Goal: Information Seeking & Learning: Learn about a topic

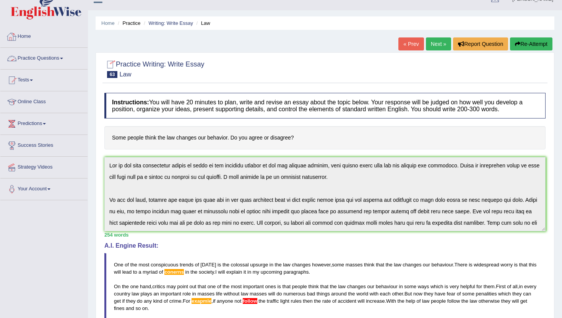
click at [28, 34] on link "Home" at bounding box center [43, 35] width 87 height 19
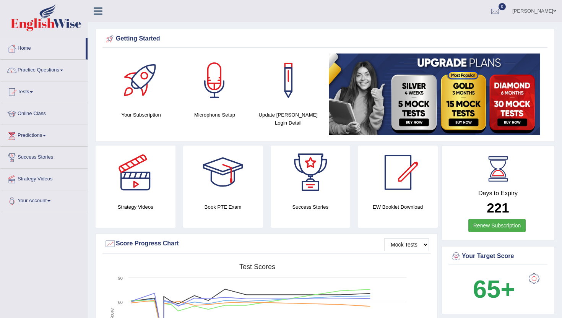
click at [22, 70] on link "Practice Questions" at bounding box center [43, 69] width 87 height 19
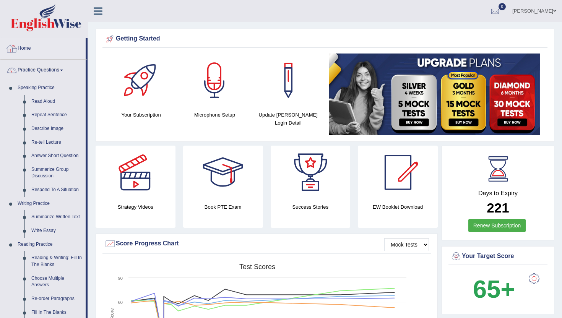
click at [26, 50] on link "Home" at bounding box center [42, 47] width 85 height 19
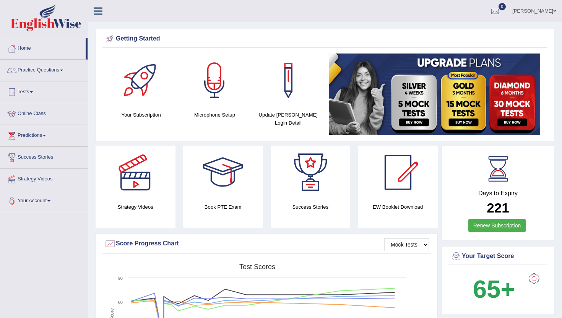
click at [33, 112] on link "Online Class" at bounding box center [43, 112] width 87 height 19
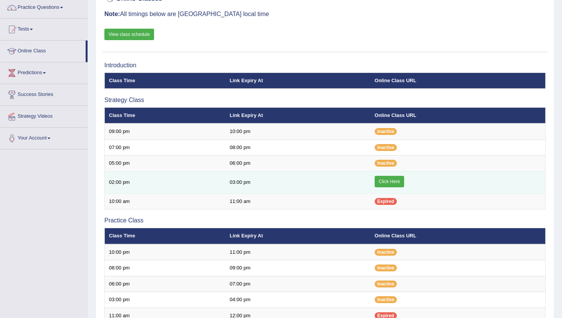
scroll to position [61, 0]
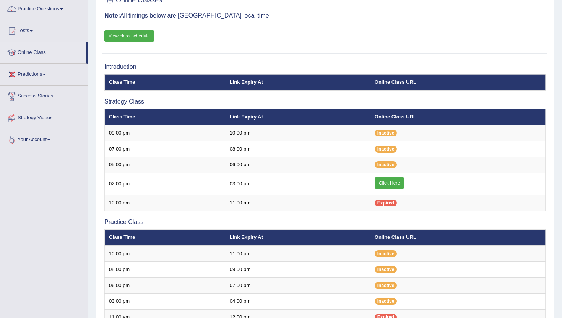
click at [141, 32] on link "View class schedule" at bounding box center [129, 35] width 50 height 11
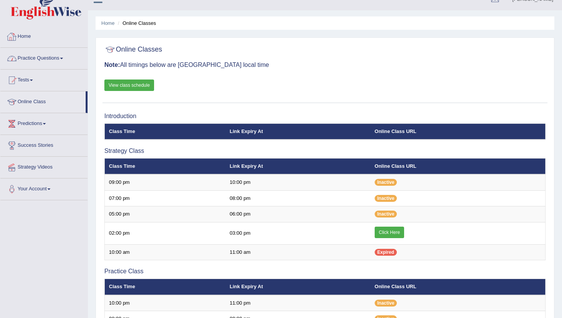
scroll to position [0, 0]
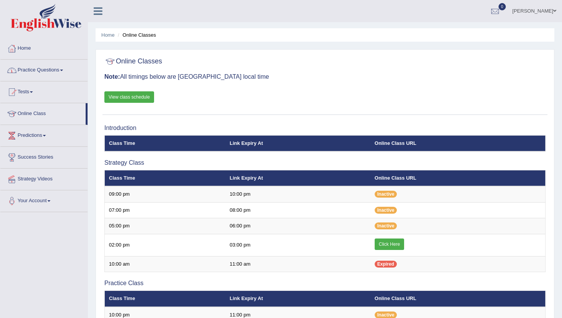
click at [32, 48] on link "Home" at bounding box center [43, 47] width 87 height 19
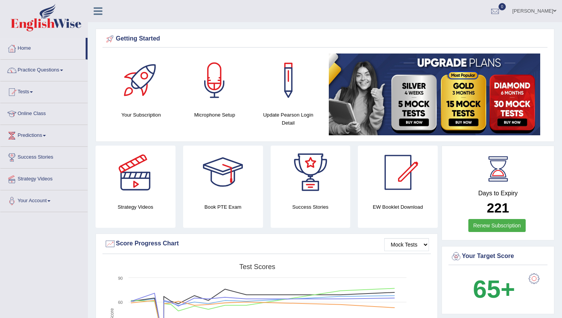
click at [28, 68] on link "Practice Questions" at bounding box center [43, 69] width 87 height 19
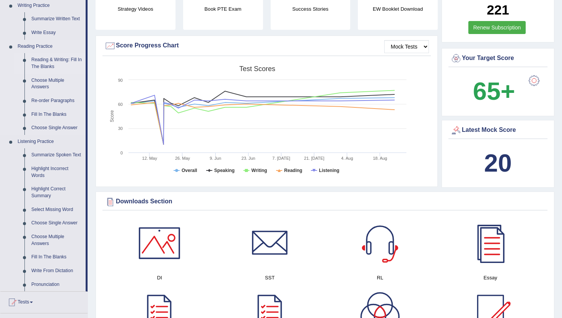
scroll to position [199, 0]
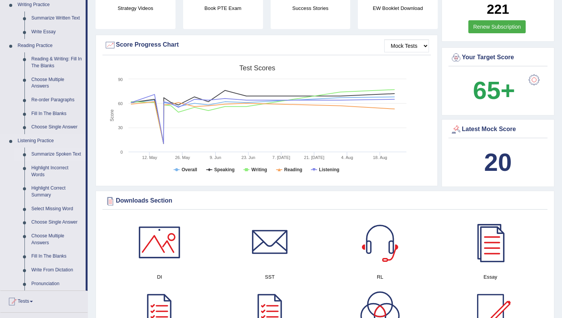
click at [39, 155] on link "Summarize Spoken Text" at bounding box center [57, 154] width 58 height 14
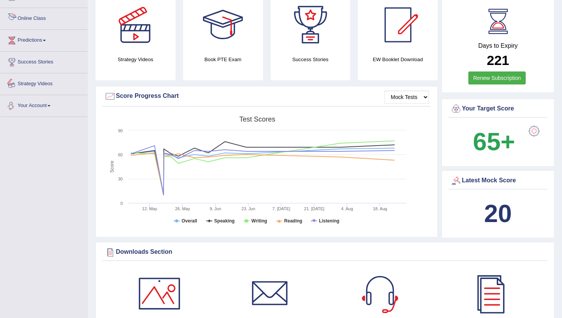
scroll to position [509, 0]
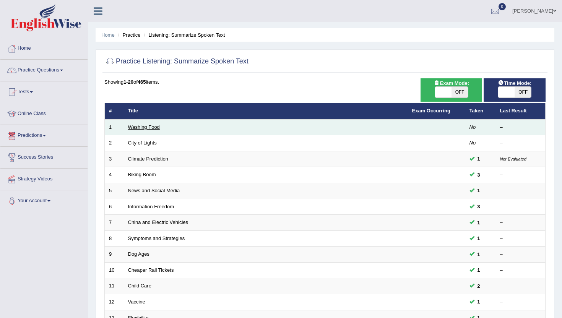
click at [139, 126] on link "Washing Food" at bounding box center [144, 127] width 32 height 6
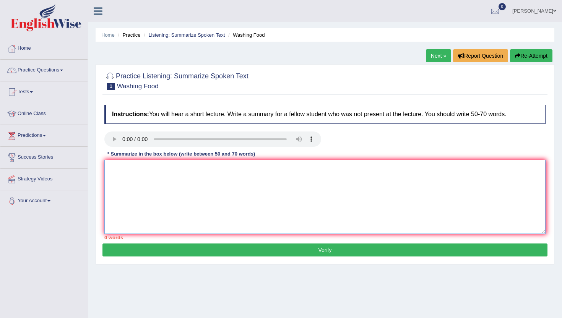
click at [177, 198] on textarea at bounding box center [324, 197] width 441 height 74
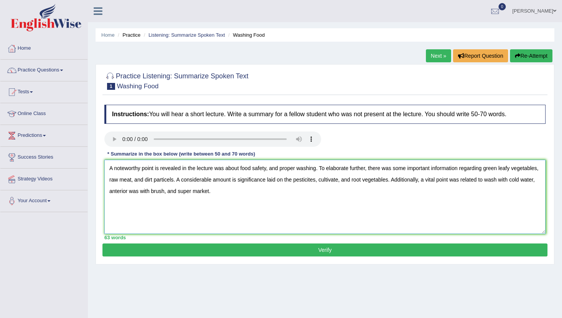
type textarea "A noteworthy point is revealed in the lecture was about food safety, and proper…"
click at [182, 250] on button "Verify" at bounding box center [324, 249] width 445 height 13
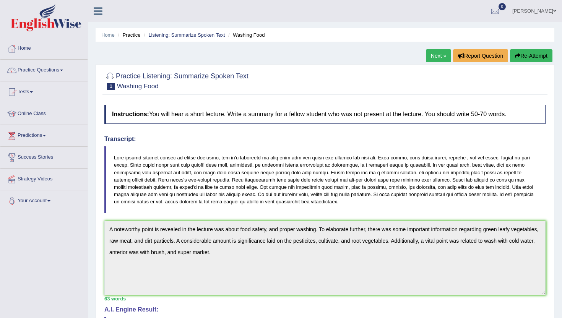
click at [430, 53] on link "Next »" at bounding box center [438, 55] width 25 height 13
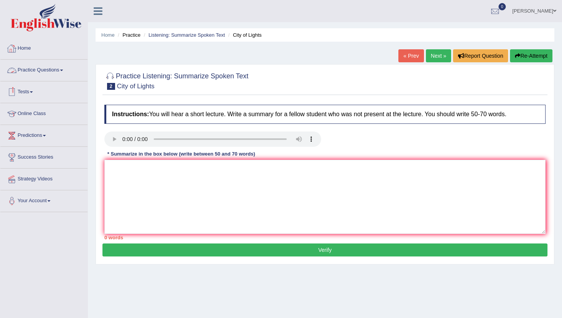
click at [29, 46] on link "Home" at bounding box center [43, 47] width 87 height 19
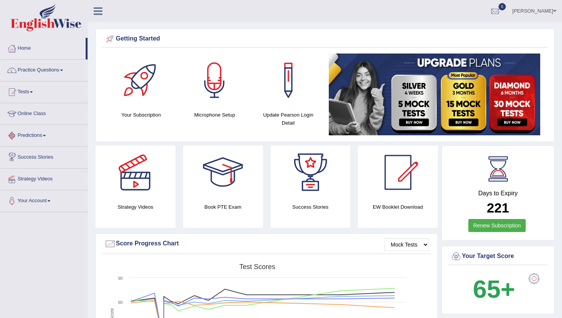
click at [37, 71] on link "Practice Questions" at bounding box center [43, 69] width 87 height 19
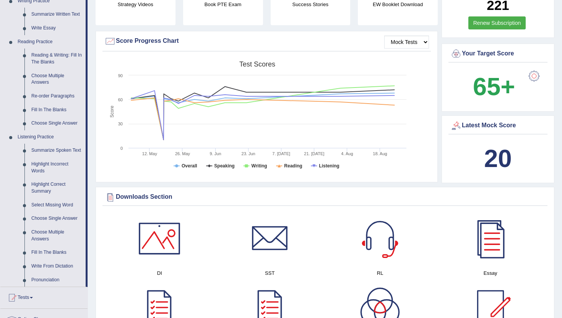
scroll to position [214, 0]
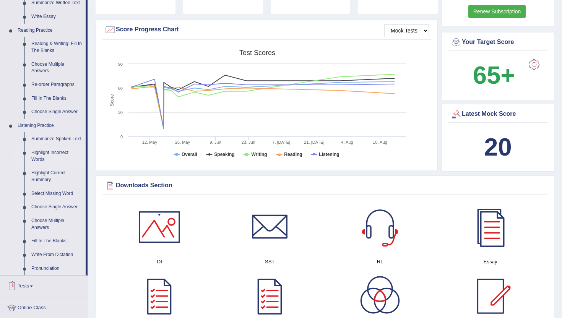
click at [38, 163] on link "Highlight Incorrect Words" at bounding box center [57, 156] width 58 height 20
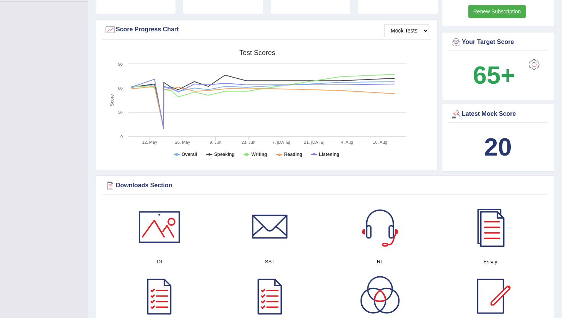
scroll to position [98, 0]
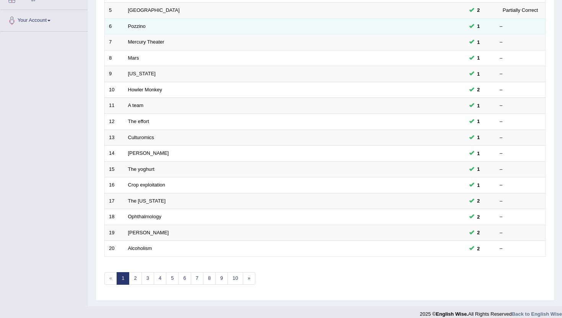
scroll to position [188, 0]
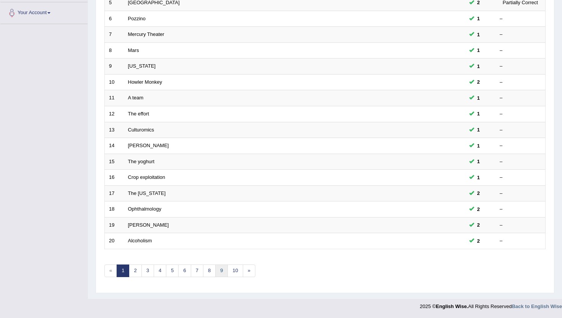
click at [221, 275] on link "9" at bounding box center [221, 270] width 13 height 13
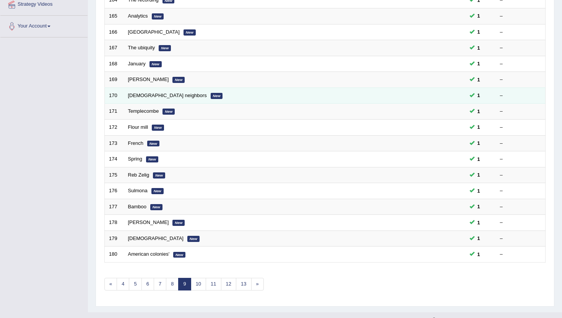
scroll to position [188, 0]
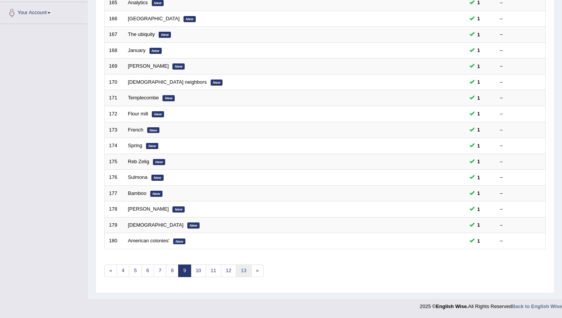
click at [244, 269] on link "13" at bounding box center [243, 270] width 15 height 13
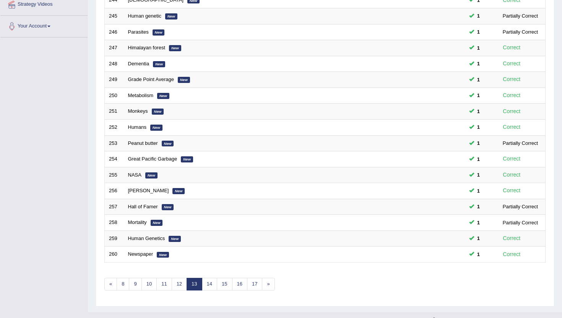
scroll to position [188, 0]
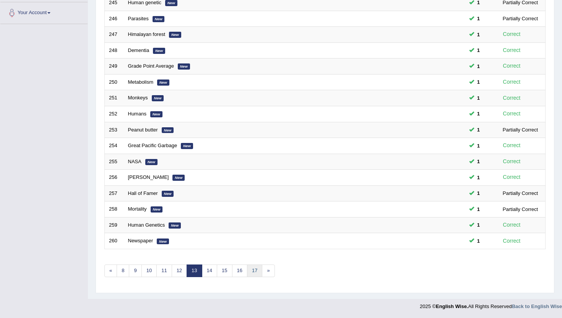
click at [256, 271] on link "17" at bounding box center [254, 270] width 15 height 13
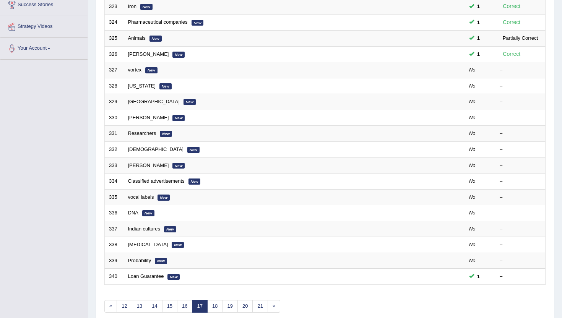
scroll to position [153, 0]
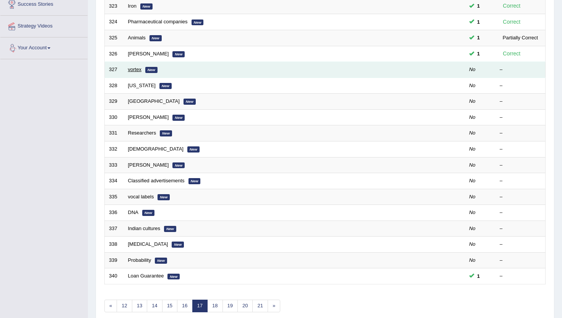
click at [135, 72] on link "vortex" at bounding box center [134, 69] width 13 height 6
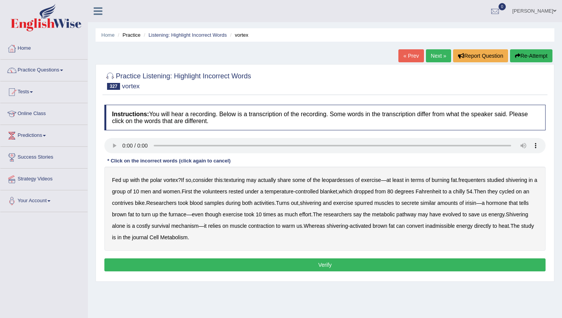
click at [242, 180] on b "texturing" at bounding box center [234, 180] width 21 height 6
click at [346, 182] on b "leopardesses" at bounding box center [338, 180] width 32 height 6
click at [481, 182] on b "frequenters" at bounding box center [471, 180] width 27 height 6
click at [133, 202] on b "contrives" at bounding box center [122, 203] width 21 height 6
click at [455, 229] on b "inadmissible" at bounding box center [439, 226] width 29 height 6
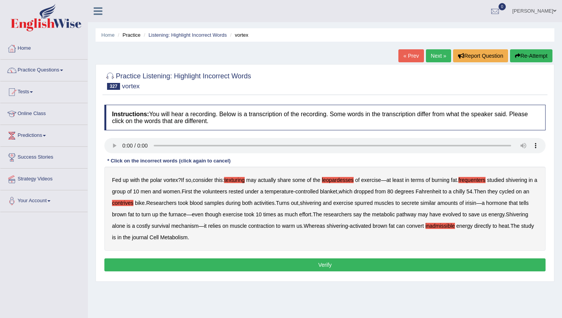
click at [226, 267] on button "Verify" at bounding box center [324, 264] width 441 height 13
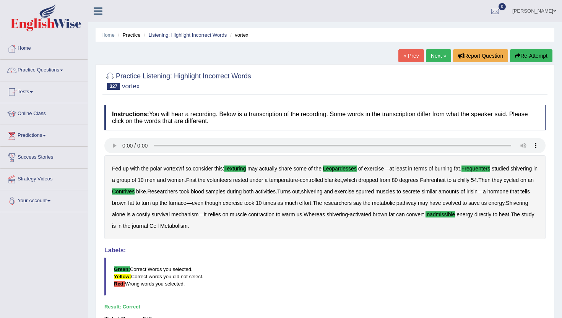
click at [431, 55] on link "Next »" at bounding box center [438, 55] width 25 height 13
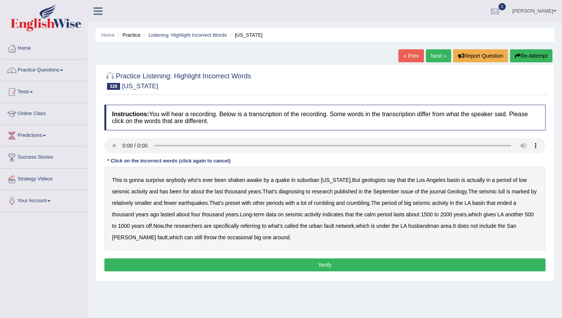
click at [316, 180] on b "suburban" at bounding box center [308, 180] width 22 height 6
click at [257, 192] on b "years" at bounding box center [254, 191] width 13 height 6
click at [297, 193] on b "diagnosing" at bounding box center [291, 191] width 26 height 6
click at [240, 202] on b "preset" at bounding box center [232, 203] width 15 height 6
click at [257, 191] on b "years" at bounding box center [254, 191] width 13 height 6
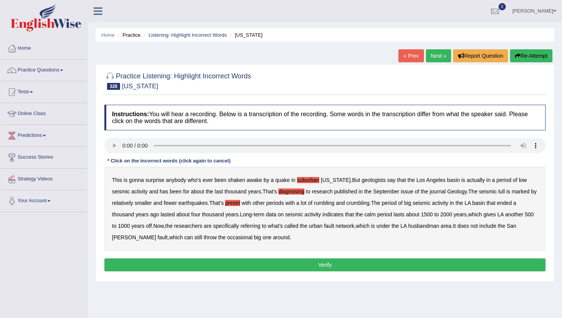
click at [437, 227] on b "husbandman" at bounding box center [423, 226] width 31 height 6
click at [269, 262] on button "Verify" at bounding box center [324, 264] width 441 height 13
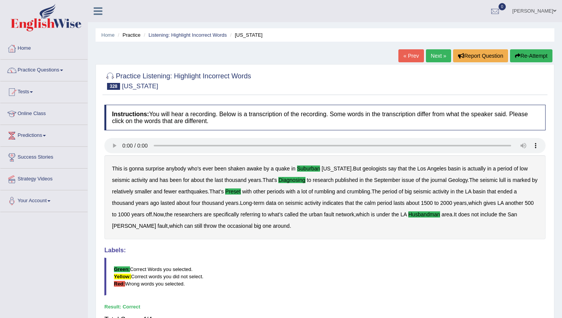
click at [435, 56] on link "Next »" at bounding box center [438, 55] width 25 height 13
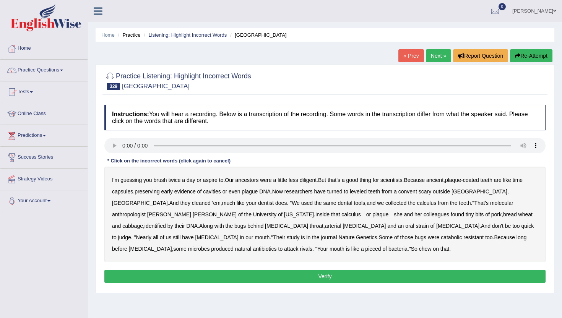
click at [363, 192] on b "leveled" at bounding box center [358, 191] width 17 height 6
click at [431, 193] on b "scary" at bounding box center [424, 191] width 13 height 6
click at [436, 227] on b "gonorrhea" at bounding box center [457, 226] width 43 height 6
click at [441, 237] on b "catabolic" at bounding box center [451, 237] width 21 height 6
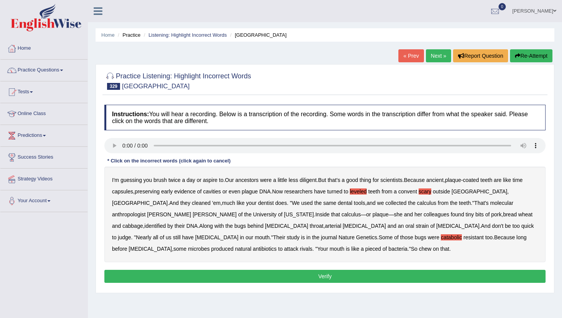
click at [365, 250] on b "pieced" at bounding box center [373, 249] width 16 height 6
click at [240, 275] on button "Verify" at bounding box center [324, 276] width 441 height 13
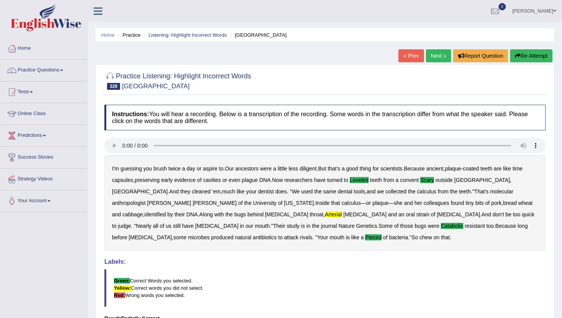
click at [432, 52] on link "Next »" at bounding box center [438, 55] width 25 height 13
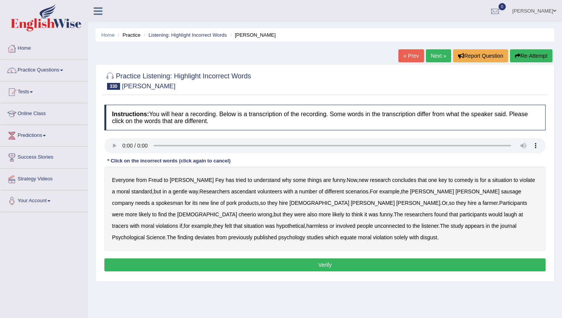
click at [231, 192] on b "ascendant" at bounding box center [243, 191] width 25 height 6
click at [128, 223] on b "tracers" at bounding box center [120, 226] width 16 height 6
click at [235, 274] on div "Instructions: You will hear a recording. Below is a transcription of the record…" at bounding box center [324, 189] width 445 height 177
click at [235, 272] on div "Instructions: You will hear a recording. Below is a transcription of the record…" at bounding box center [324, 189] width 445 height 177
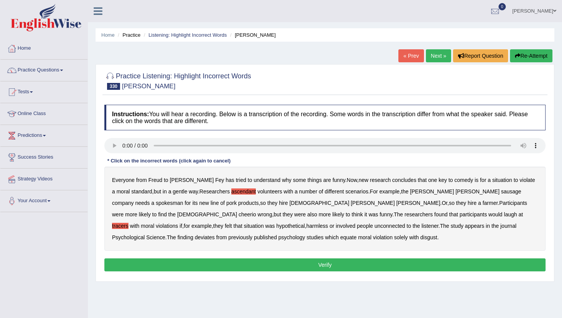
click at [235, 268] on button "Verify" at bounding box center [324, 264] width 441 height 13
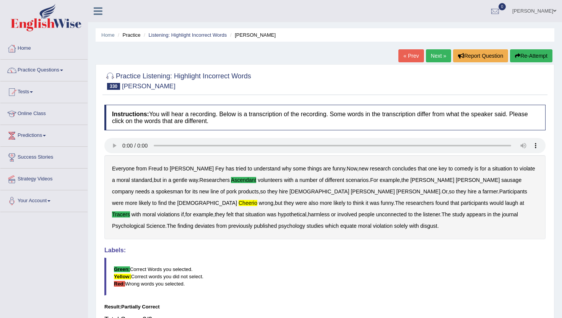
click at [439, 56] on link "Next »" at bounding box center [438, 55] width 25 height 13
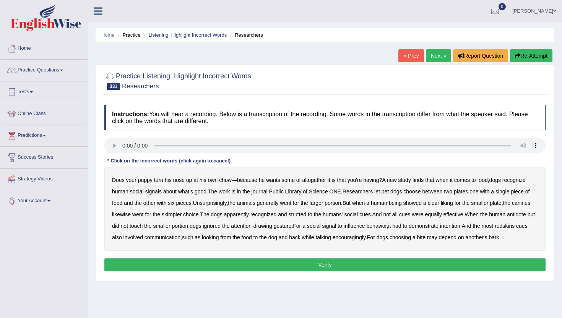
click at [320, 181] on b "altogether" at bounding box center [314, 180] width 24 height 6
click at [306, 215] on b "strutted" at bounding box center [297, 214] width 18 height 6
click at [507, 217] on b "antidote" at bounding box center [516, 214] width 19 height 6
click at [494, 229] on b "redskins" at bounding box center [504, 226] width 20 height 6
click at [158, 271] on button "Verify" at bounding box center [324, 264] width 441 height 13
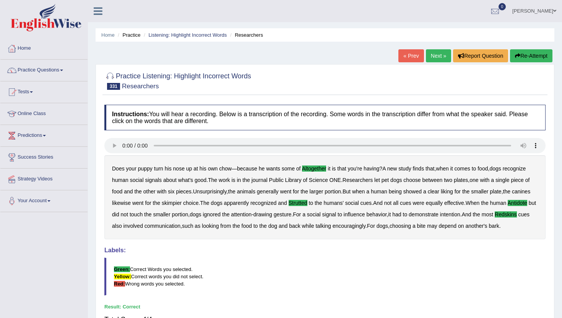
click at [435, 52] on link "Next »" at bounding box center [438, 55] width 25 height 13
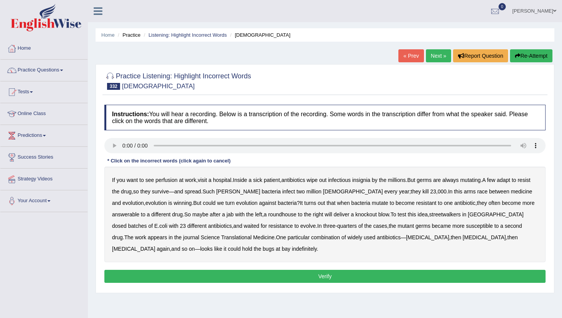
click at [167, 179] on b "perfusion" at bounding box center [167, 180] width 22 height 6
click at [368, 180] on b "insignia" at bounding box center [361, 180] width 18 height 6
click at [245, 193] on b "tenet" at bounding box center [238, 191] width 44 height 6
click at [131, 215] on b "answerable" at bounding box center [126, 214] width 28 height 6
click at [447, 211] on div "If you want to see perfusion at work , visit a hospital . Inside a sick patient…" at bounding box center [324, 215] width 441 height 96
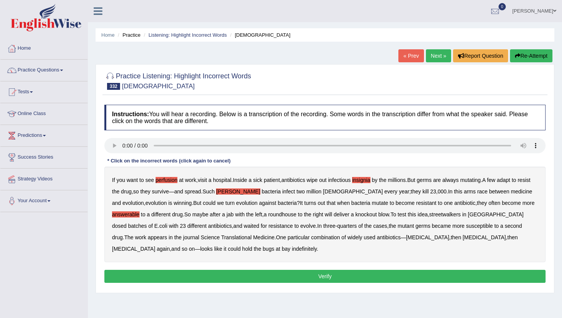
click at [450, 214] on b "streetwalkers" at bounding box center [444, 214] width 31 height 6
click at [254, 274] on button "Verify" at bounding box center [324, 276] width 441 height 13
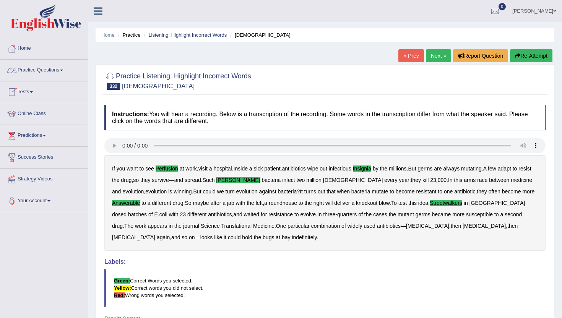
click at [47, 70] on link "Practice Questions" at bounding box center [43, 69] width 87 height 19
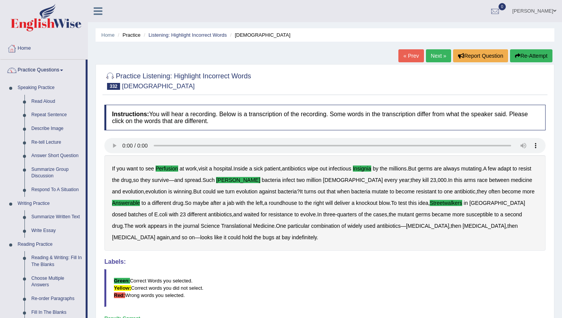
click at [96, 304] on div "Practice Listening: Highlight Incorrect Words 332 Americans Instructions: You w…" at bounding box center [325, 218] width 459 height 308
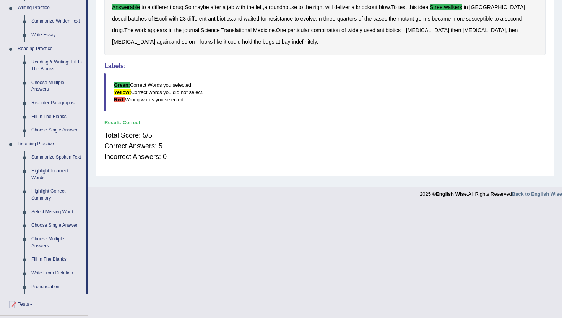
scroll to position [199, 0]
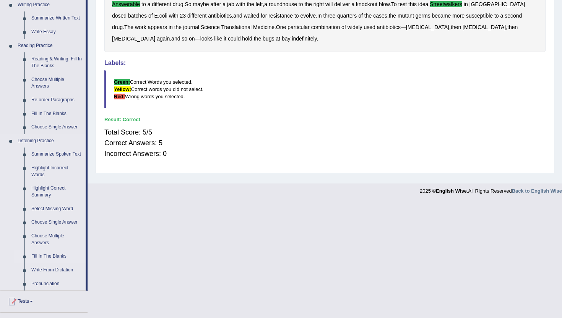
click at [45, 262] on link "Fill In The Blanks" at bounding box center [57, 257] width 58 height 14
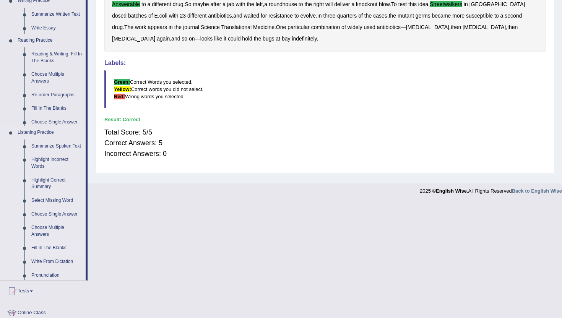
scroll to position [83, 0]
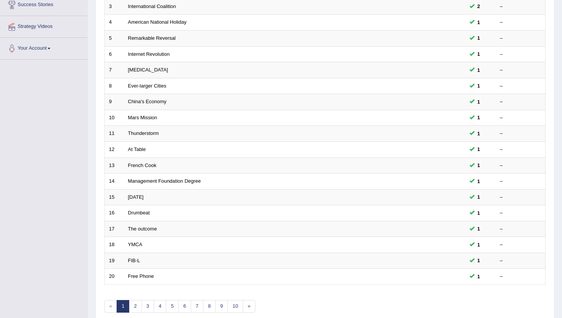
scroll to position [153, 0]
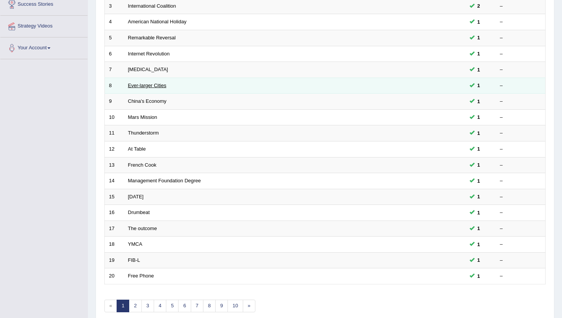
click at [148, 85] on link "Ever-larger Cities" at bounding box center [147, 86] width 38 height 6
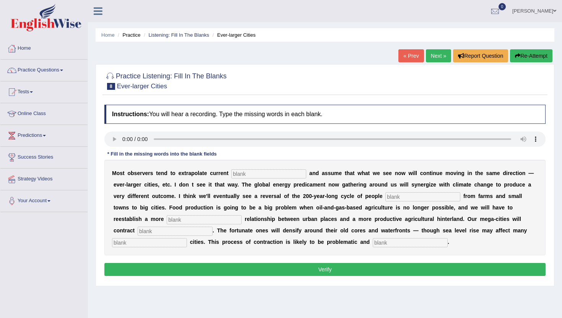
click at [241, 176] on input "text" at bounding box center [268, 173] width 75 height 9
type input "trends"
click at [400, 198] on input "text" at bounding box center [422, 196] width 75 height 9
type input "moving"
click at [167, 217] on input "text" at bounding box center [204, 219] width 75 height 9
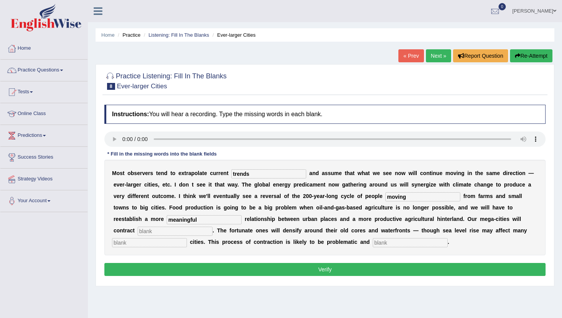
type input "meaningful"
click at [140, 232] on input "text" at bounding box center [175, 231] width 75 height 9
click at [384, 244] on input "text" at bounding box center [410, 242] width 75 height 9
type input "disoderly"
click at [138, 230] on input "text" at bounding box center [175, 231] width 75 height 9
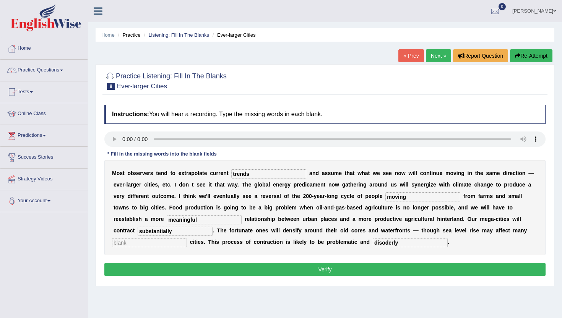
type input "substantially"
click at [116, 245] on input "text" at bounding box center [149, 242] width 75 height 9
type input "harbour"
click at [116, 267] on button "Verify" at bounding box center [324, 269] width 441 height 13
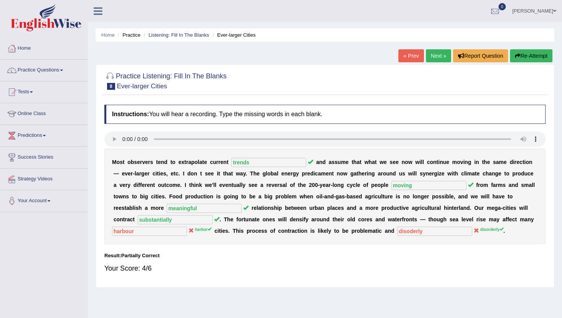
click at [429, 54] on link "Next »" at bounding box center [438, 55] width 25 height 13
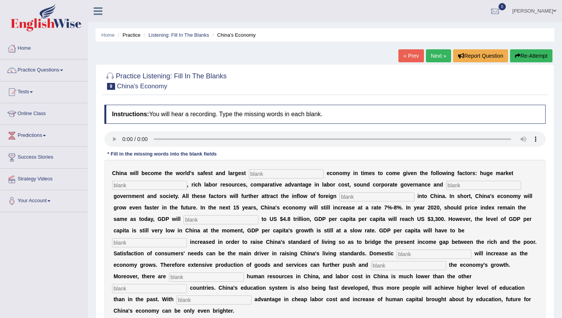
click at [252, 172] on input "text" at bounding box center [286, 173] width 75 height 9
click at [183, 221] on input "text" at bounding box center [220, 219] width 75 height 9
type input "amount"
click at [187, 238] on input "text" at bounding box center [149, 242] width 75 height 9
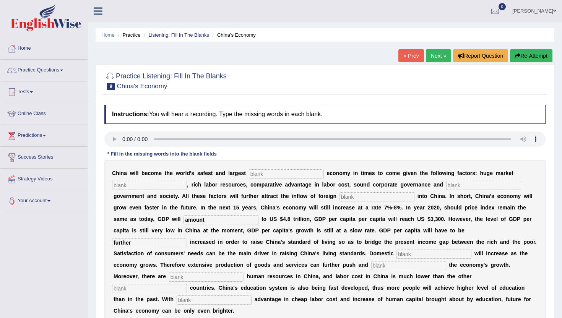
type input "further"
click at [396, 257] on input "text" at bounding box center [433, 254] width 75 height 9
type input "demand"
click at [371, 265] on input "text" at bounding box center [408, 265] width 75 height 9
click at [251, 295] on input "text" at bounding box center [214, 299] width 75 height 9
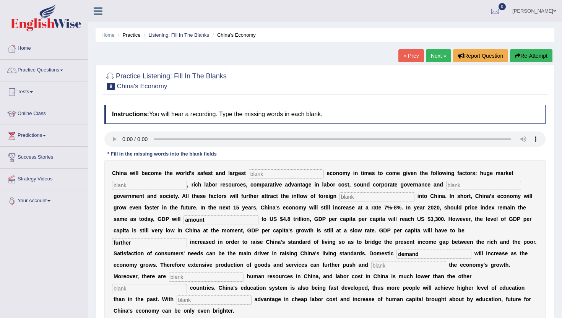
click at [251, 295] on input "text" at bounding box center [214, 299] width 75 height 9
type input "comparative"
click at [187, 284] on input "text" at bounding box center [149, 288] width 75 height 9
type input "a"
click at [265, 177] on input "text" at bounding box center [286, 173] width 75 height 9
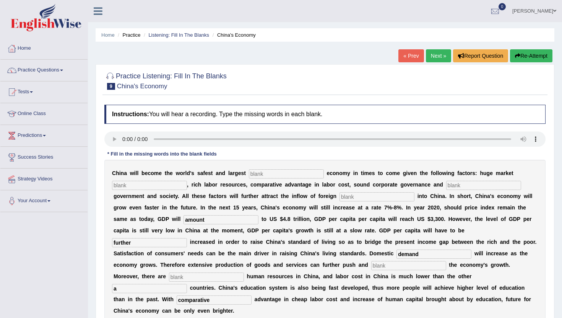
click at [264, 175] on input "text" at bounding box center [286, 173] width 75 height 9
type input "investment"
click at [119, 186] on input "text" at bounding box center [149, 185] width 75 height 9
type input "potential"
click at [339, 196] on input "text" at bounding box center [376, 196] width 75 height 9
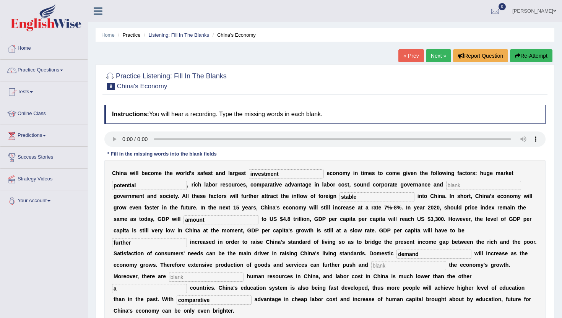
type input "stable"
click at [371, 264] on input "text" at bounding box center [408, 265] width 75 height 9
type input "stable"
click at [244, 272] on input "text" at bounding box center [206, 276] width 75 height 9
type input "demand"
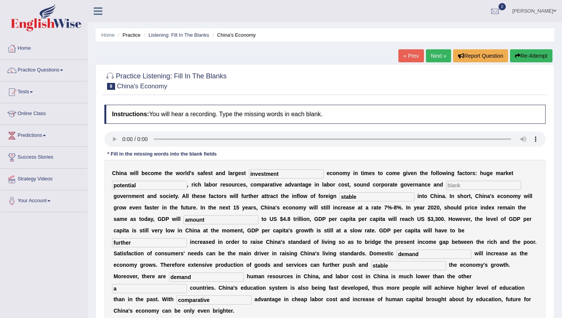
click at [187, 284] on input "a" at bounding box center [149, 288] width 75 height 9
click at [187, 284] on input "abundant" at bounding box center [149, 288] width 75 height 9
type input "abundant"
click at [446, 185] on input "text" at bounding box center [483, 185] width 75 height 9
type input "stable"
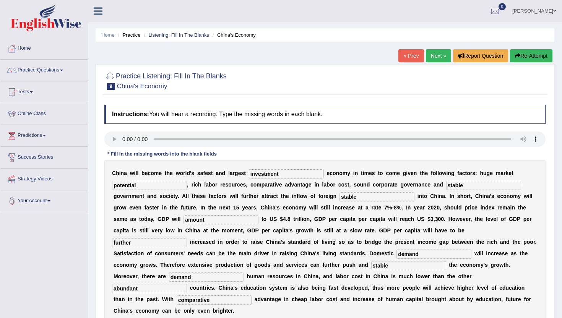
click at [339, 195] on input "stable" at bounding box center [376, 196] width 75 height 9
type input "s"
type input "capital"
click at [239, 271] on div "C h i n a w i l l b e c o m e t h e w o r l d ' s s a f e s t a n d l a r g e s…" at bounding box center [324, 242] width 441 height 164
click at [371, 267] on input "stable" at bounding box center [408, 265] width 75 height 9
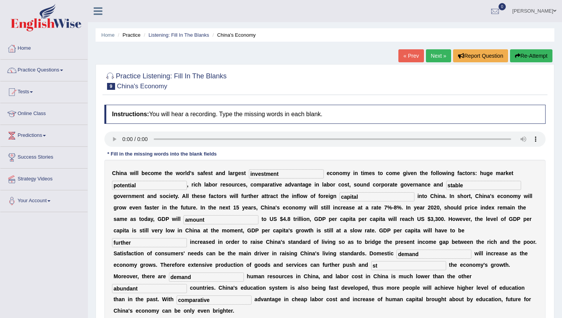
type input "s"
type input "sustain"
click at [403, 314] on div "Instructions: You will hear a recording. Type the missing words in each blank. …" at bounding box center [324, 226] width 445 height 250
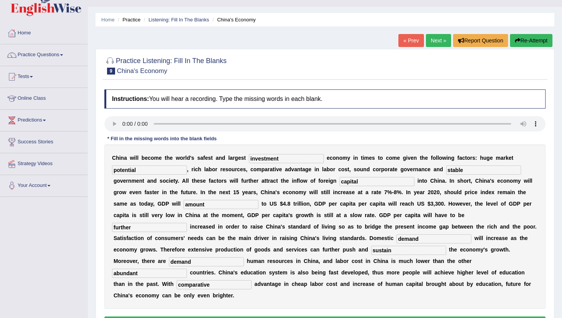
scroll to position [31, 0]
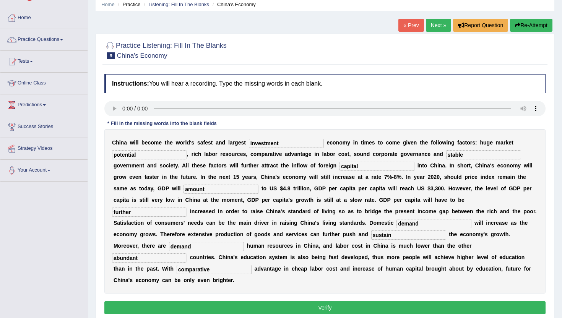
click at [403, 301] on button "Verify" at bounding box center [324, 307] width 441 height 13
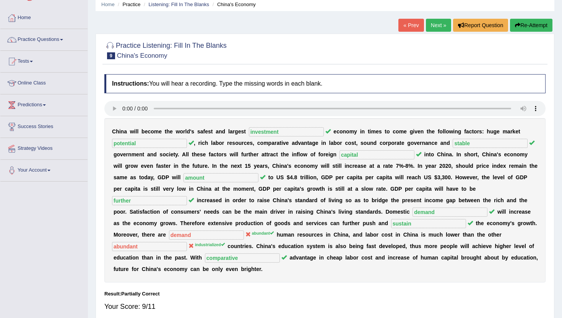
scroll to position [15, 0]
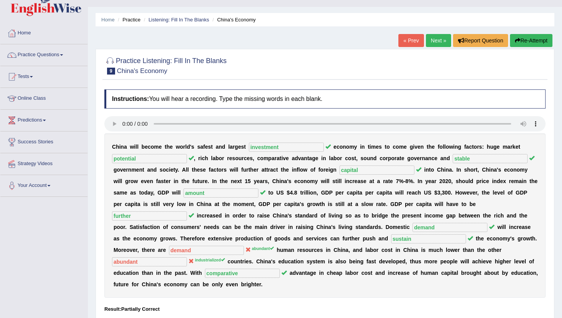
click at [439, 38] on link "Next »" at bounding box center [438, 40] width 25 height 13
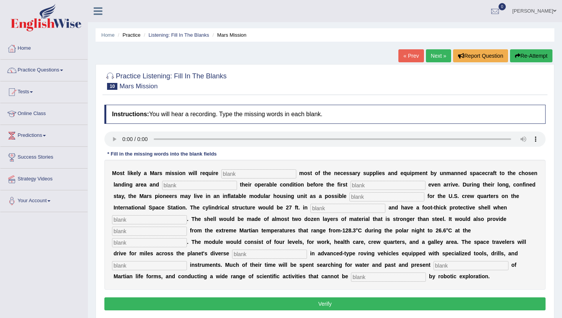
click at [232, 171] on input "text" at bounding box center [258, 173] width 75 height 9
click at [256, 301] on button "Verify" at bounding box center [324, 303] width 441 height 13
click at [250, 176] on input "[PERSON_NAME]" at bounding box center [258, 173] width 75 height 9
click at [233, 172] on input "tranporting" at bounding box center [258, 173] width 75 height 9
type input "transporting"
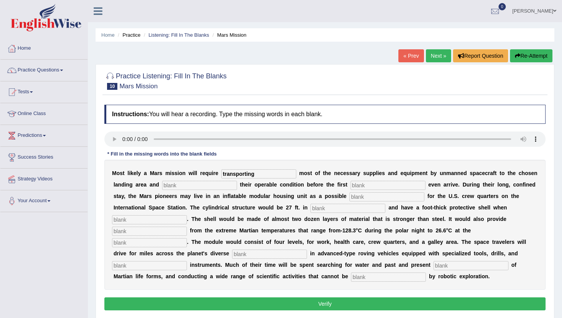
click at [167, 186] on input "text" at bounding box center [199, 185] width 75 height 9
click at [172, 186] on input "text" at bounding box center [199, 185] width 75 height 9
click at [179, 186] on input "conforming" at bounding box center [199, 185] width 75 height 9
type input "confirming"
click at [350, 186] on input "text" at bounding box center [387, 185] width 75 height 9
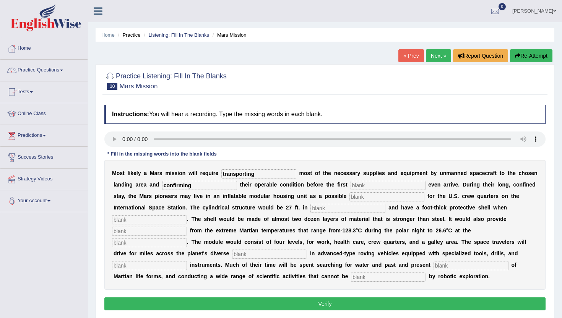
click at [349, 196] on input "text" at bounding box center [386, 196] width 75 height 9
type input "astronuts"
click at [310, 209] on input "text" at bounding box center [347, 208] width 75 height 9
type input "diameter"
click at [187, 215] on input "text" at bounding box center [149, 219] width 75 height 9
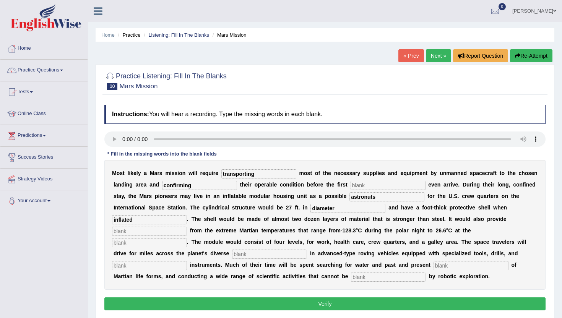
type input "inflated"
click at [187, 227] on input "text" at bounding box center [149, 231] width 75 height 9
type input "insulation"
click at [187, 238] on input "text" at bounding box center [149, 242] width 75 height 9
type input "centigrade"
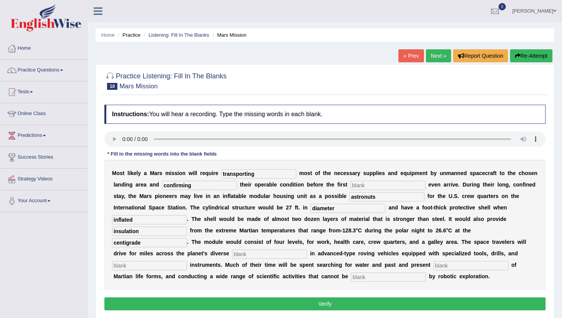
click at [307, 250] on input "text" at bounding box center [269, 254] width 75 height 9
click at [307, 250] on input "dran" at bounding box center [269, 254] width 75 height 9
type input "drain"
click at [326, 261] on div "M o s t l i k e l y a M a r s m i s s i o n w i l l r e q u i r e transporting …" at bounding box center [324, 225] width 441 height 130
click at [325, 248] on div "M o s t l i k e l y a M a r s m i s s i o n w i l l r e q u i r e transporting …" at bounding box center [324, 225] width 441 height 130
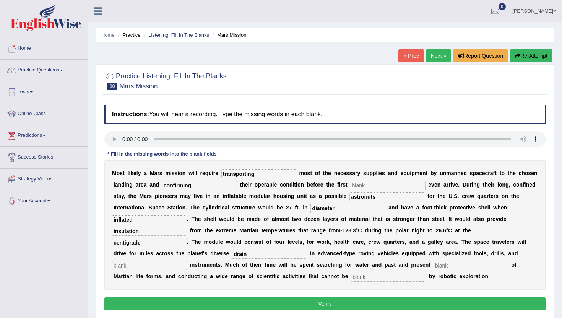
click at [187, 261] on input "text" at bounding box center [149, 265] width 75 height 9
type input "analytical"
click at [433, 266] on input "text" at bounding box center [470, 265] width 75 height 9
type input "evidence"
click at [351, 275] on input "text" at bounding box center [388, 276] width 75 height 9
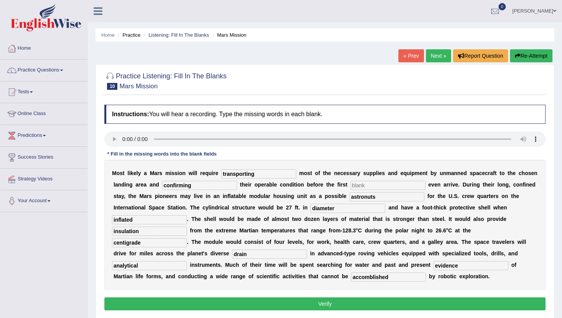
type input "accomblished"
click at [123, 301] on button "Verify" at bounding box center [324, 303] width 441 height 13
click at [350, 188] on input "text" at bounding box center [387, 185] width 75 height 9
type input "m"
click at [329, 298] on button "Verify" at bounding box center [324, 303] width 441 height 13
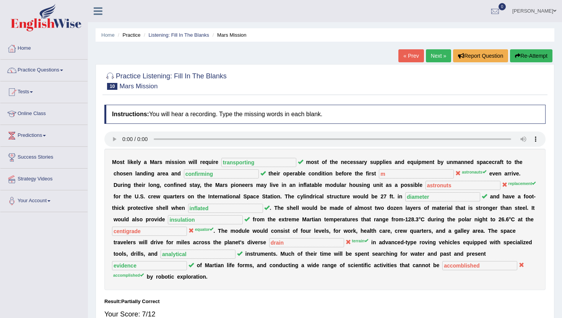
click at [436, 58] on link "Next »" at bounding box center [438, 55] width 25 height 13
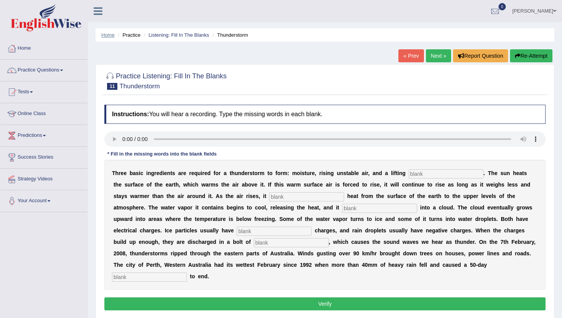
click at [107, 33] on link "Home" at bounding box center [107, 35] width 13 height 6
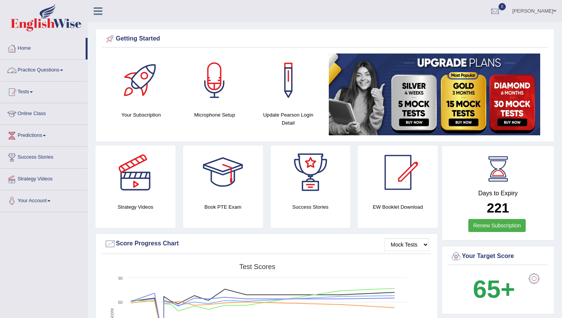
click at [53, 70] on link "Practice Questions" at bounding box center [43, 69] width 87 height 19
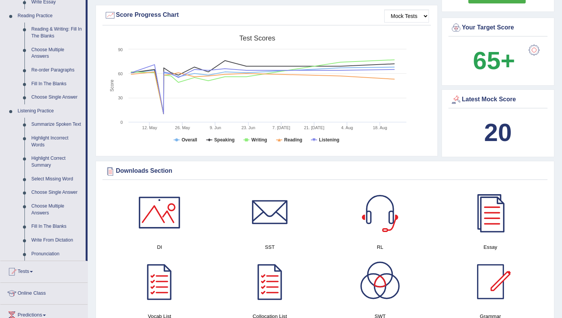
scroll to position [229, 0]
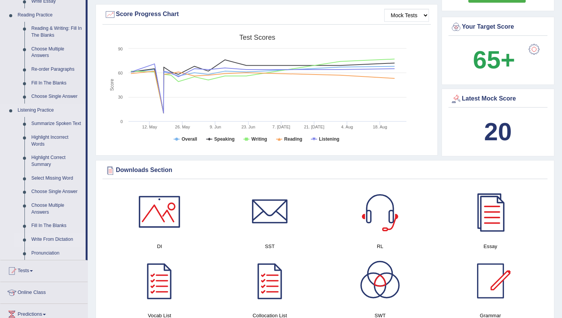
click at [51, 246] on link "Write From Dictation" at bounding box center [57, 240] width 58 height 14
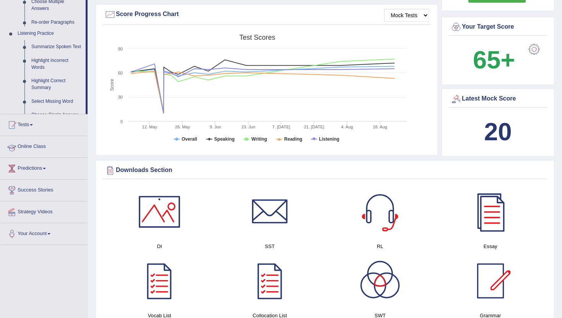
scroll to position [102, 0]
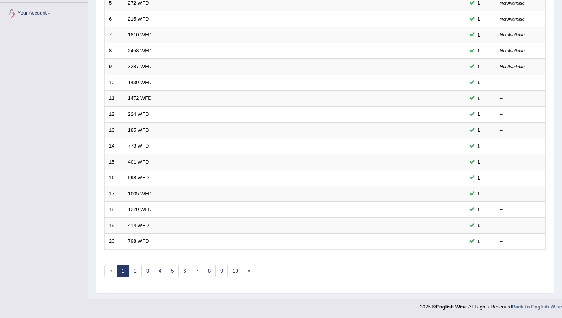
scroll to position [188, 0]
click at [230, 274] on link "10" at bounding box center [234, 270] width 15 height 13
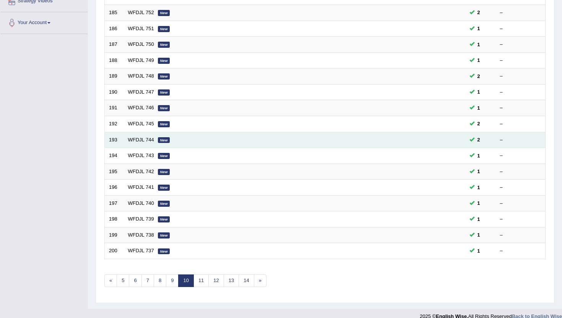
scroll to position [188, 0]
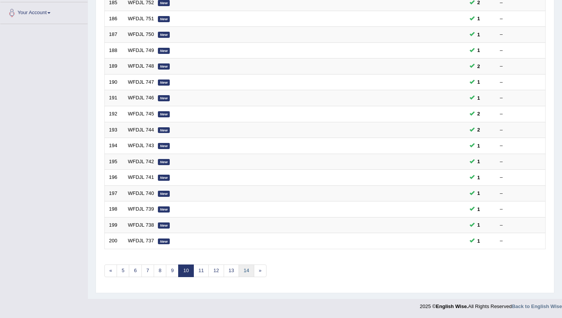
click at [250, 270] on link "14" at bounding box center [245, 270] width 15 height 13
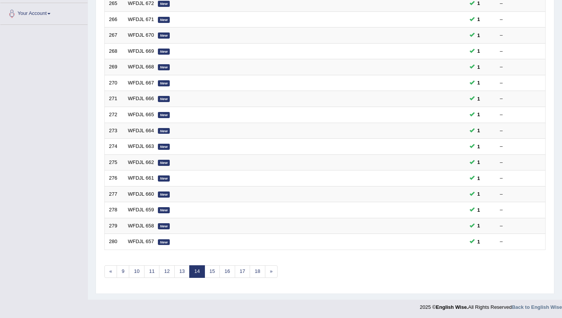
scroll to position [188, 0]
click at [250, 270] on link "18" at bounding box center [257, 270] width 15 height 13
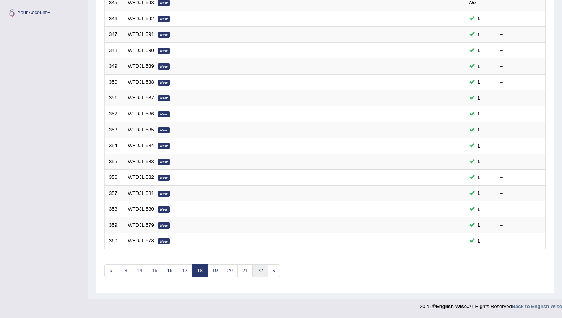
click at [256, 272] on link "22" at bounding box center [259, 270] width 15 height 13
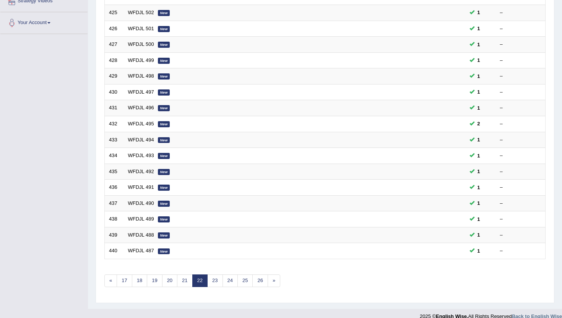
scroll to position [188, 0]
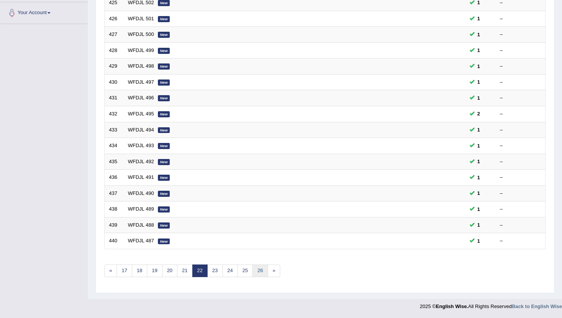
click at [256, 272] on link "26" at bounding box center [259, 270] width 15 height 13
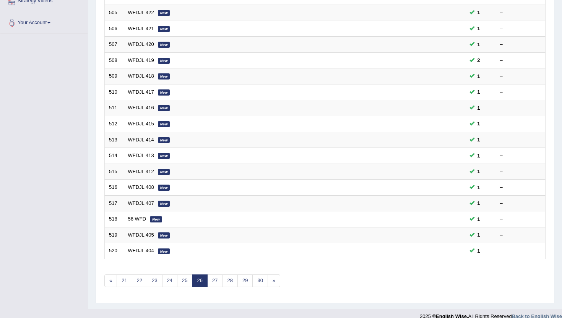
scroll to position [183, 0]
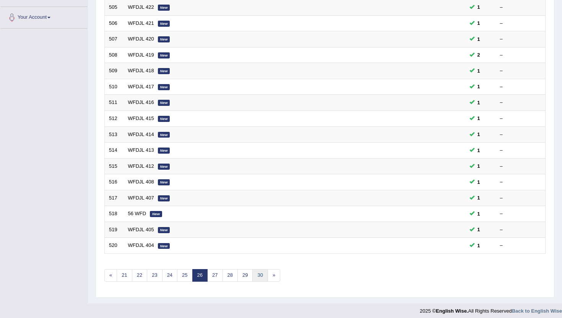
click at [258, 274] on link "30" at bounding box center [259, 275] width 15 height 13
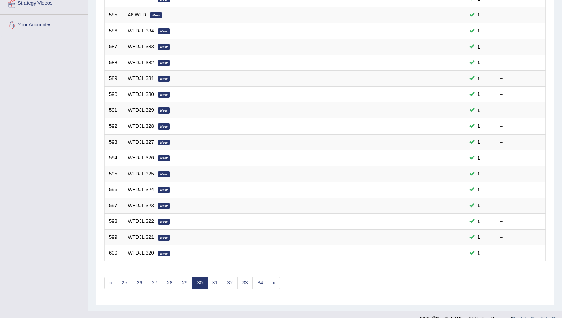
scroll to position [188, 0]
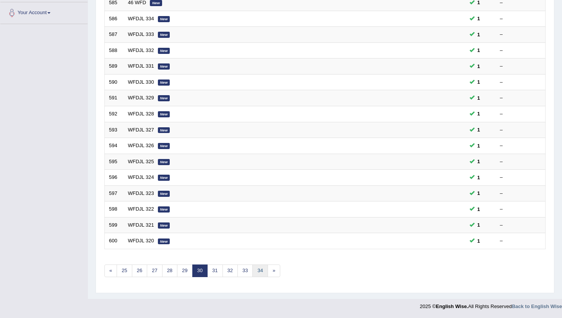
click at [258, 274] on link "34" at bounding box center [259, 270] width 15 height 13
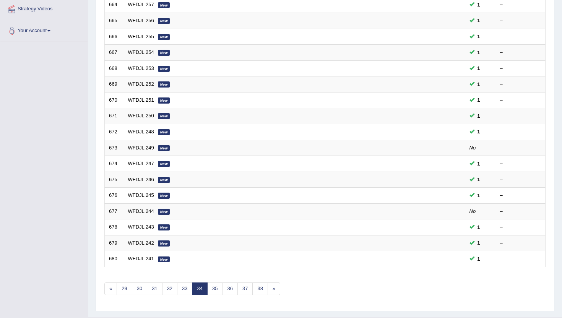
scroll to position [185, 0]
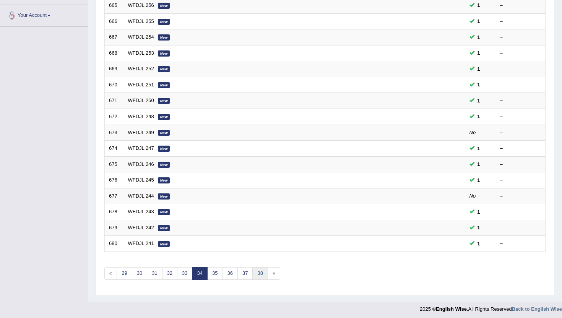
click at [258, 274] on link "38" at bounding box center [259, 273] width 15 height 13
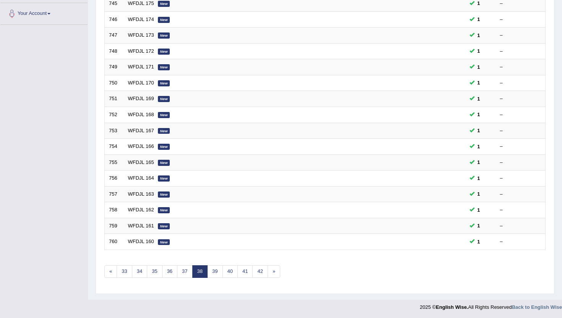
scroll to position [188, 0]
click at [259, 274] on link "42" at bounding box center [259, 270] width 15 height 13
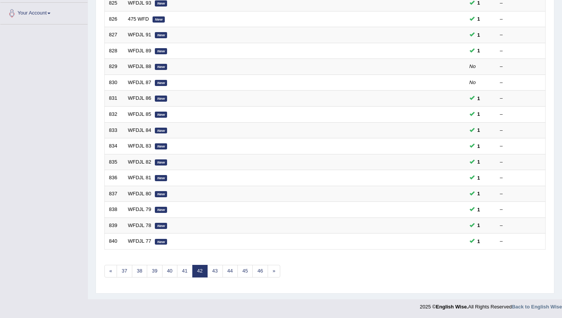
scroll to position [188, 0]
click at [259, 274] on link "46" at bounding box center [259, 270] width 15 height 13
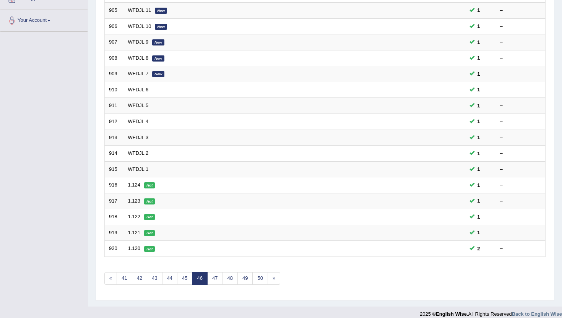
scroll to position [183, 0]
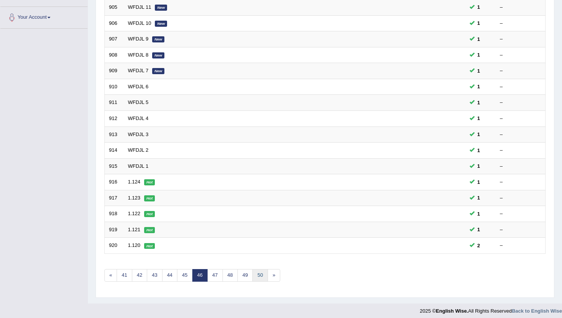
click at [259, 274] on link "50" at bounding box center [259, 275] width 15 height 13
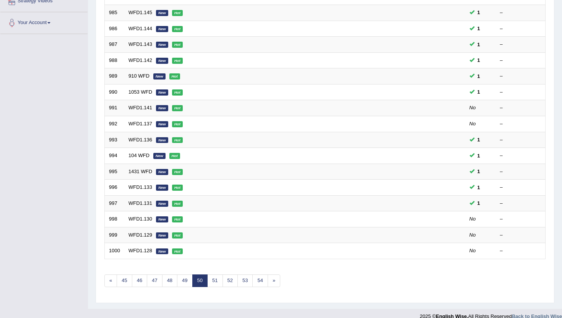
scroll to position [188, 0]
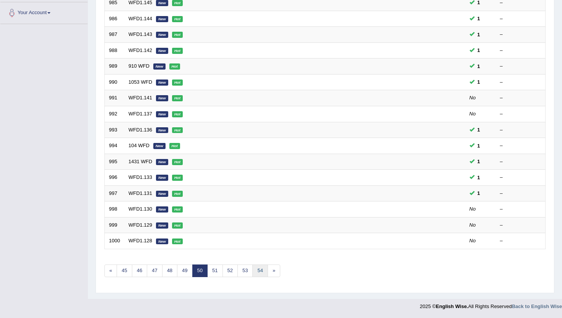
click at [259, 274] on link "54" at bounding box center [259, 270] width 15 height 13
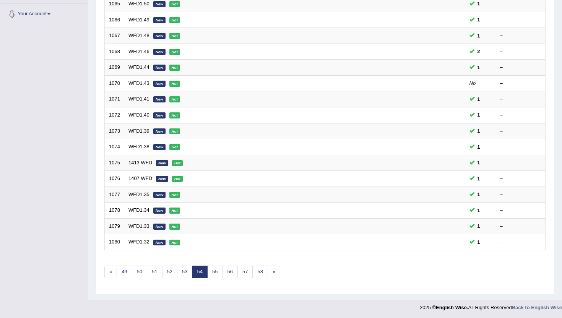
scroll to position [188, 0]
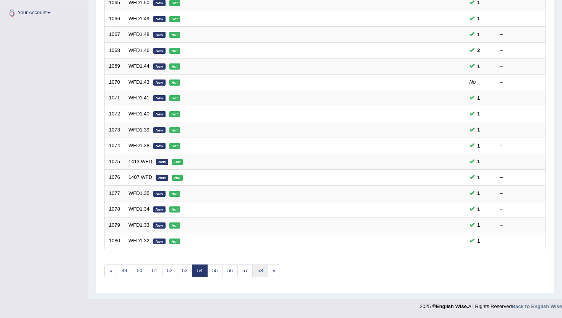
click at [259, 274] on link "58" at bounding box center [259, 270] width 15 height 13
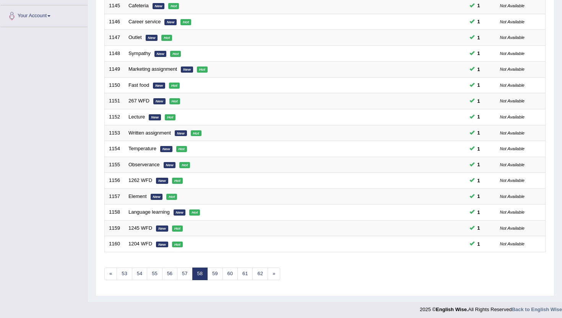
scroll to position [188, 0]
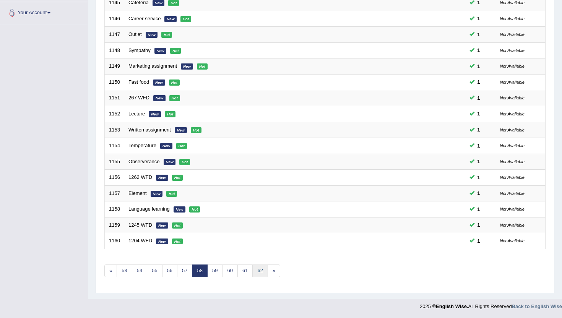
click at [259, 274] on link "62" at bounding box center [259, 270] width 15 height 13
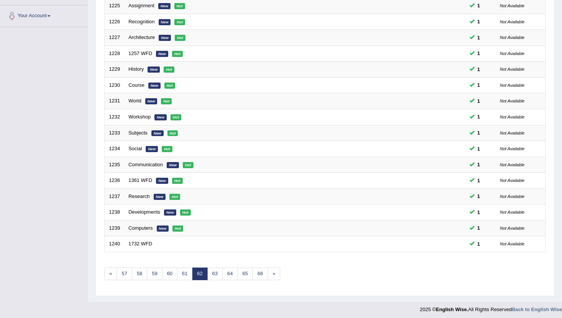
scroll to position [188, 0]
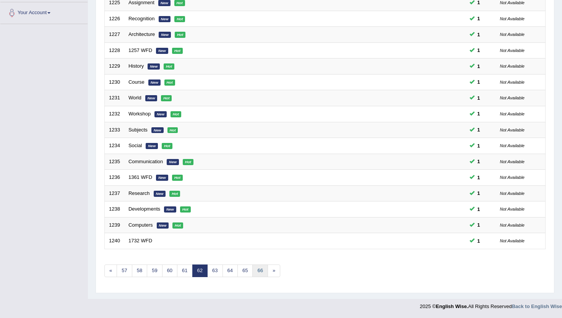
click at [259, 274] on link "66" at bounding box center [259, 270] width 15 height 13
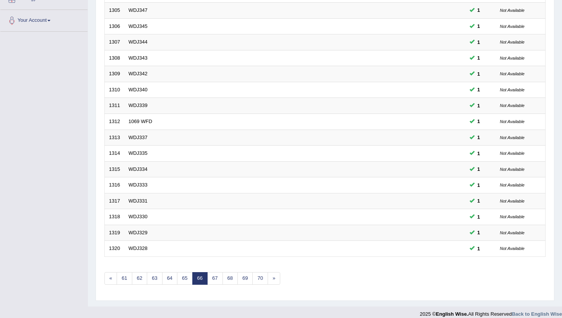
scroll to position [183, 0]
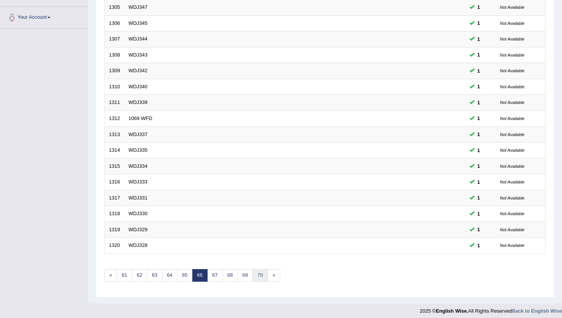
click at [259, 272] on link "70" at bounding box center [259, 275] width 15 height 13
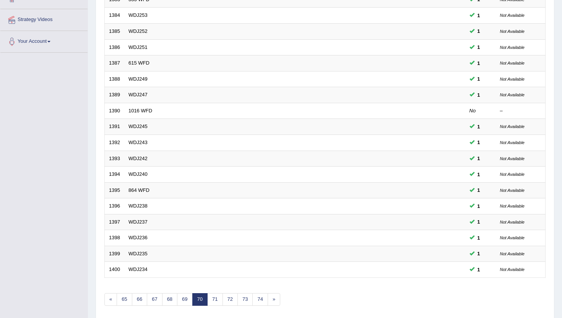
scroll to position [168, 0]
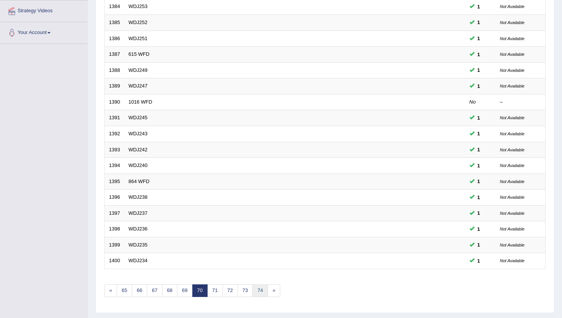
click at [256, 293] on link "74" at bounding box center [259, 290] width 15 height 13
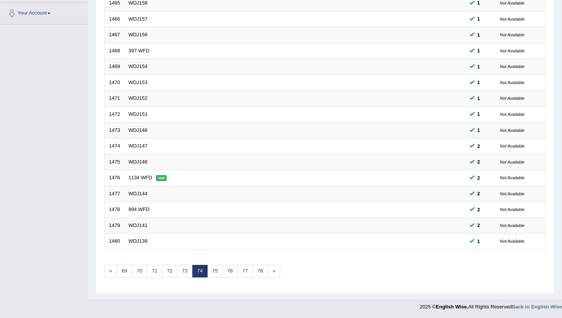
scroll to position [188, 0]
click at [260, 273] on link "78" at bounding box center [259, 270] width 15 height 13
click at [260, 273] on link "82" at bounding box center [259, 270] width 15 height 13
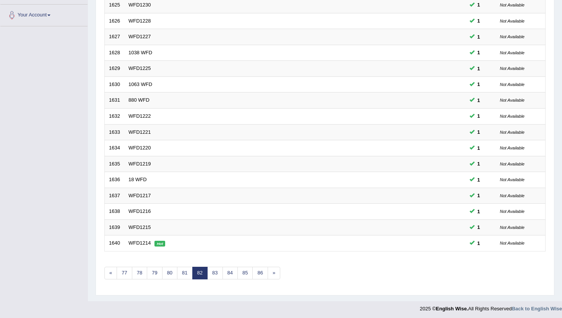
scroll to position [186, 0]
click at [260, 273] on link "86" at bounding box center [259, 272] width 15 height 13
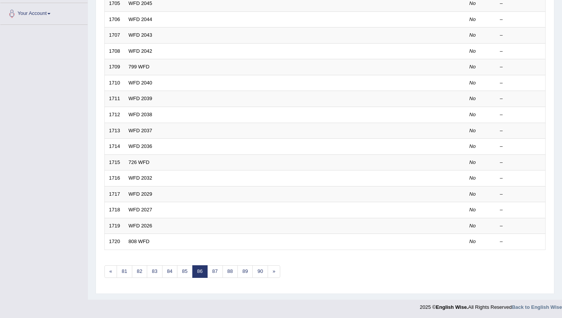
scroll to position [188, 0]
click at [176, 274] on link "84" at bounding box center [169, 270] width 15 height 13
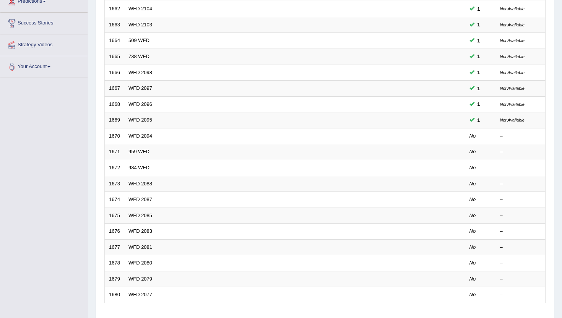
scroll to position [138, 0]
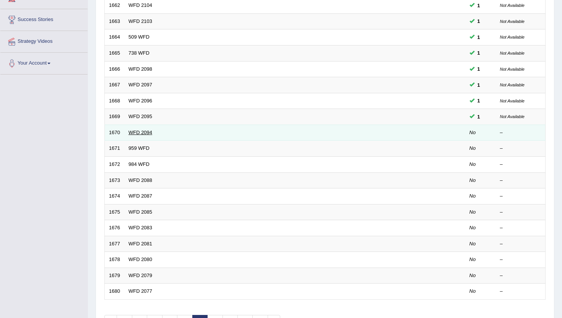
click at [140, 135] on link "WFD 2094" at bounding box center [140, 133] width 24 height 6
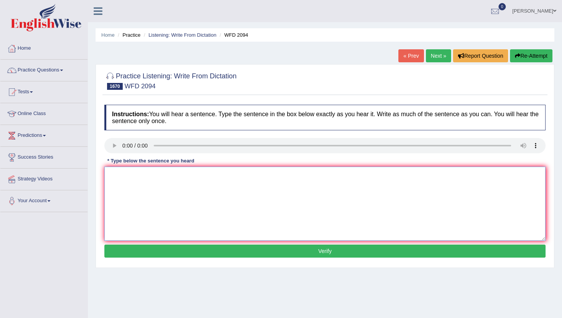
click at [156, 185] on textarea at bounding box center [324, 204] width 441 height 74
type textarea "m"
click at [162, 251] on button "Verify" at bounding box center [324, 251] width 441 height 13
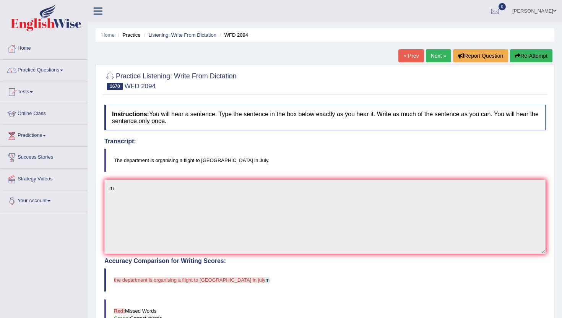
click at [448, 51] on div "« Prev Next » Report Question Re-Attempt" at bounding box center [476, 56] width 156 height 15
click at [442, 52] on link "Next »" at bounding box center [438, 55] width 25 height 13
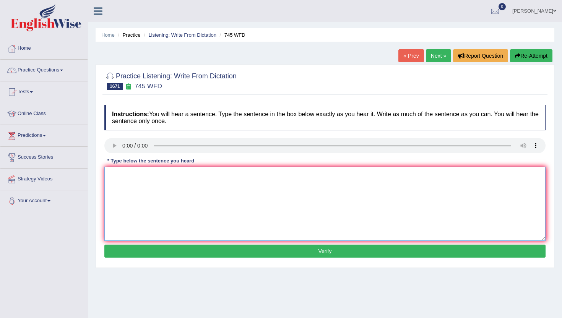
click at [177, 190] on textarea at bounding box center [324, 204] width 441 height 74
type textarea "m"
click at [183, 246] on button "Verify" at bounding box center [324, 251] width 441 height 13
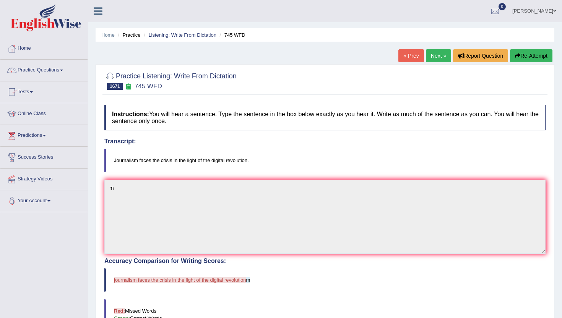
click at [439, 57] on link "Next »" at bounding box center [438, 55] width 25 height 13
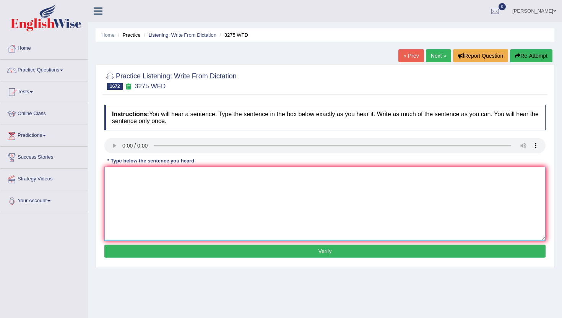
click at [160, 213] on textarea at bounding box center [324, 204] width 441 height 74
type textarea "m"
click at [157, 250] on button "Verify" at bounding box center [324, 251] width 441 height 13
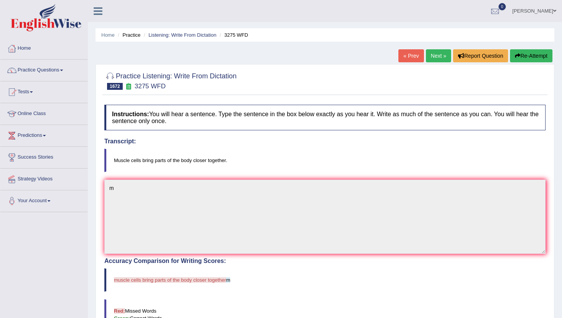
click at [439, 53] on link "Next »" at bounding box center [438, 55] width 25 height 13
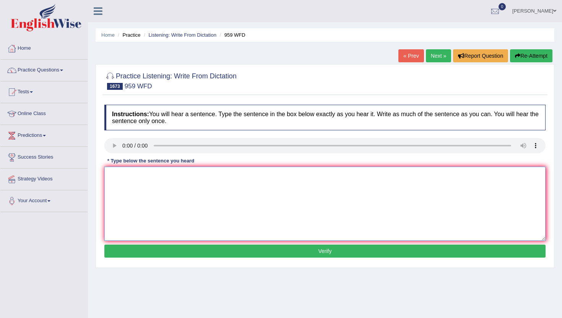
click at [171, 222] on textarea at bounding box center [324, 204] width 441 height 74
type textarea "m"
click at [171, 254] on button "Verify" at bounding box center [324, 251] width 441 height 13
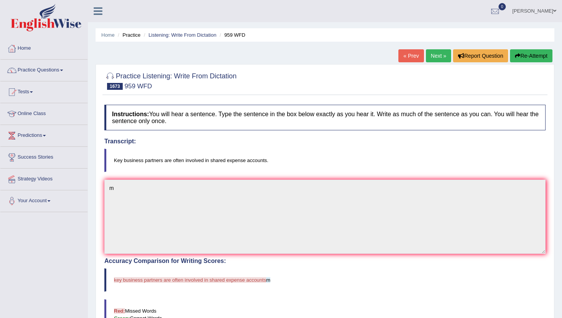
click at [438, 53] on link "Next »" at bounding box center [438, 55] width 25 height 13
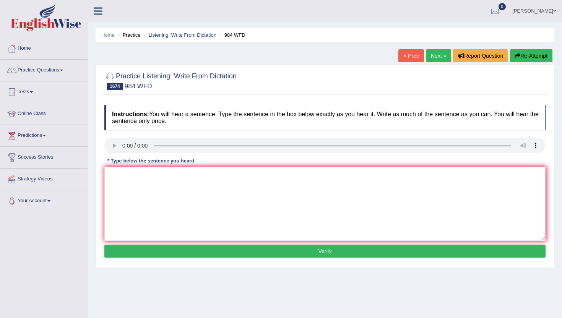
drag, startPoint x: 185, startPoint y: 314, endPoint x: 191, endPoint y: 290, distance: 24.1
click at [185, 304] on div "Home Practice Listening: Write From Dictation 984 WFD « Prev Next » Report Ques…" at bounding box center [325, 191] width 474 height 382
click at [188, 204] on textarea at bounding box center [324, 204] width 441 height 74
type textarea "m"
click at [180, 247] on button "Verify" at bounding box center [324, 251] width 441 height 13
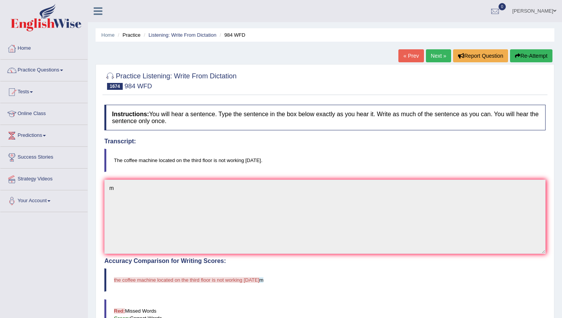
click at [436, 51] on link "Next »" at bounding box center [438, 55] width 25 height 13
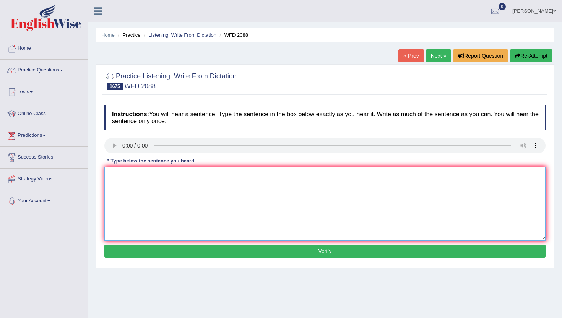
click at [161, 222] on textarea at bounding box center [324, 204] width 441 height 74
type textarea "m"
click at [166, 251] on button "Verify" at bounding box center [324, 251] width 441 height 13
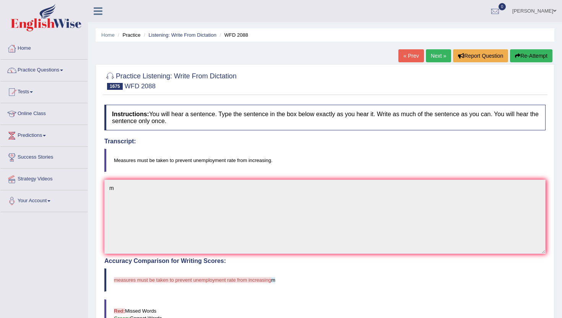
click at [439, 52] on link "Next »" at bounding box center [438, 55] width 25 height 13
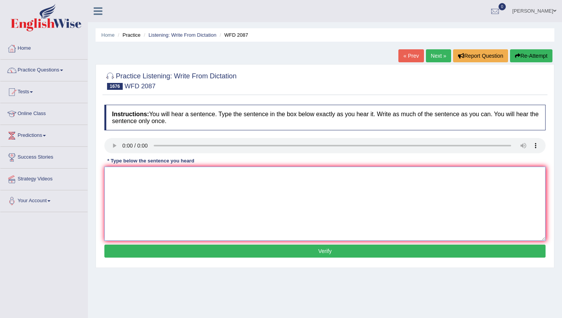
click at [125, 189] on textarea at bounding box center [324, 204] width 441 height 74
type textarea "m"
click at [125, 246] on button "Verify" at bounding box center [324, 251] width 441 height 13
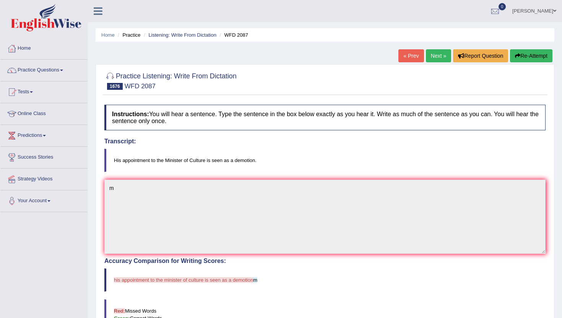
click at [435, 54] on link "Next »" at bounding box center [438, 55] width 25 height 13
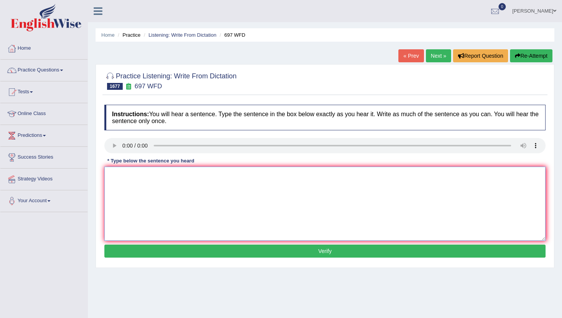
click at [165, 202] on textarea at bounding box center [324, 204] width 441 height 74
type textarea "m"
click at [147, 253] on button "Verify" at bounding box center [324, 251] width 441 height 13
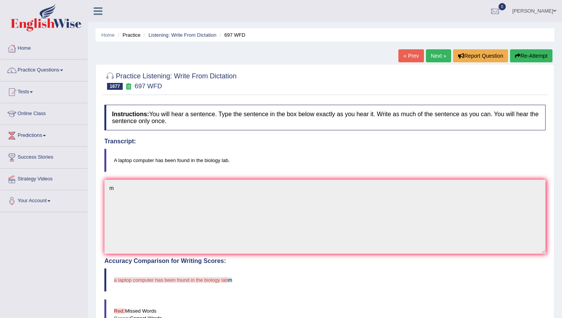
click at [430, 56] on link "Next »" at bounding box center [438, 55] width 25 height 13
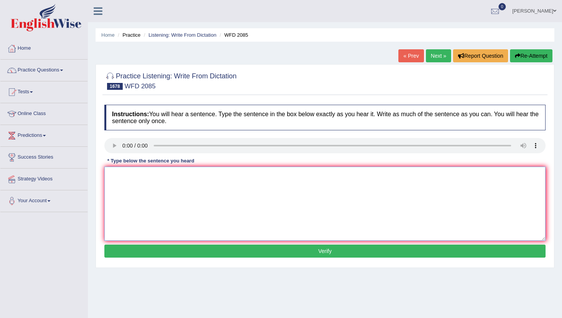
click at [158, 182] on textarea at bounding box center [324, 204] width 441 height 74
type textarea "m"
click at [131, 247] on button "Verify" at bounding box center [324, 251] width 441 height 13
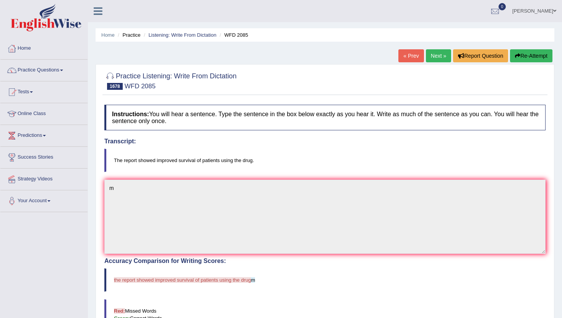
click at [432, 51] on link "Next »" at bounding box center [438, 55] width 25 height 13
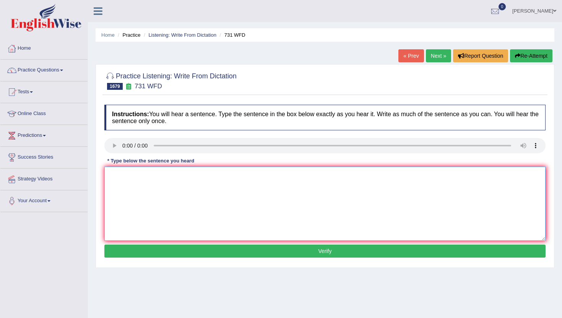
click at [153, 212] on textarea at bounding box center [324, 204] width 441 height 74
type textarea "m"
click at [154, 256] on button "Verify" at bounding box center [324, 251] width 441 height 13
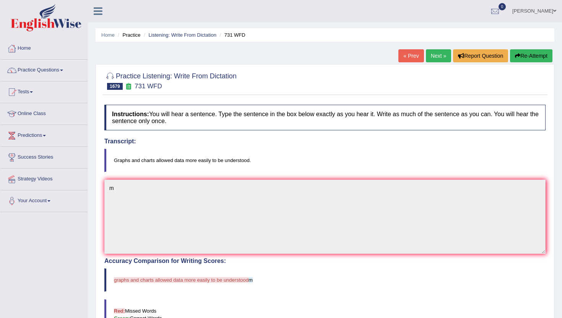
click at [437, 55] on link "Next »" at bounding box center [438, 55] width 25 height 13
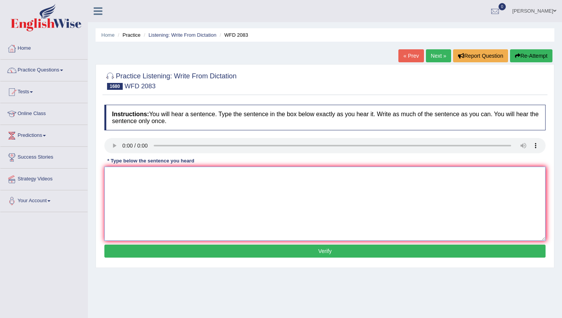
click at [135, 184] on textarea at bounding box center [324, 204] width 441 height 74
type textarea "m"
click at [133, 252] on button "Verify" at bounding box center [324, 251] width 441 height 13
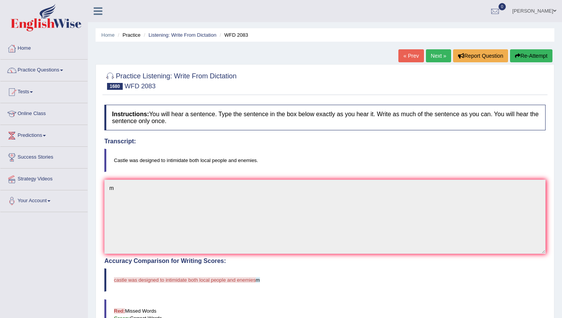
click at [432, 60] on link "Next »" at bounding box center [438, 55] width 25 height 13
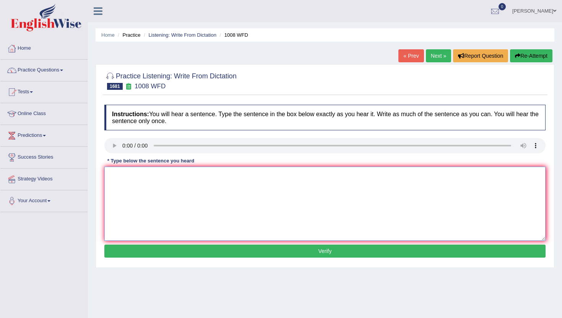
click at [142, 238] on textarea at bounding box center [324, 204] width 441 height 74
type textarea "m"
click at [134, 258] on div "Instructions: You will hear a sentence. Type the sentence in the box below exac…" at bounding box center [324, 182] width 445 height 163
click at [135, 254] on button "Verify" at bounding box center [324, 251] width 441 height 13
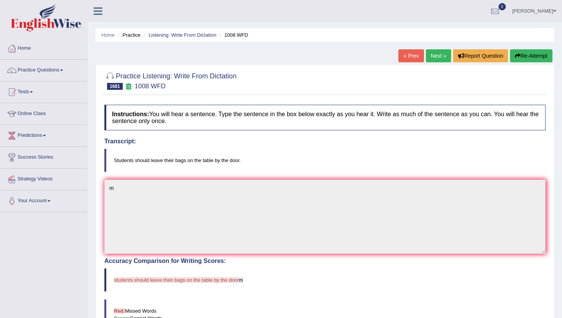
click at [428, 56] on link "Next »" at bounding box center [438, 55] width 25 height 13
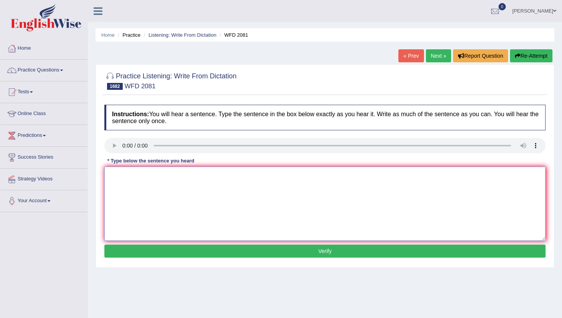
click at [120, 211] on textarea at bounding box center [324, 204] width 441 height 74
type textarea "m"
click at [108, 251] on button "Verify" at bounding box center [324, 251] width 441 height 13
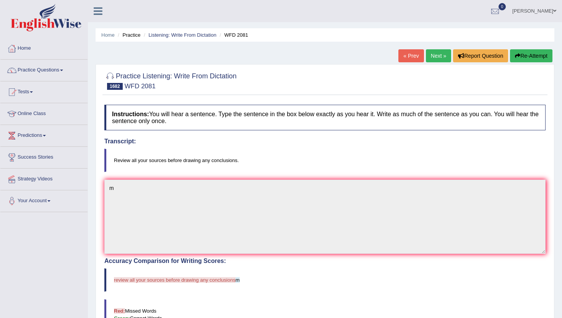
click at [434, 55] on link "Next »" at bounding box center [438, 55] width 25 height 13
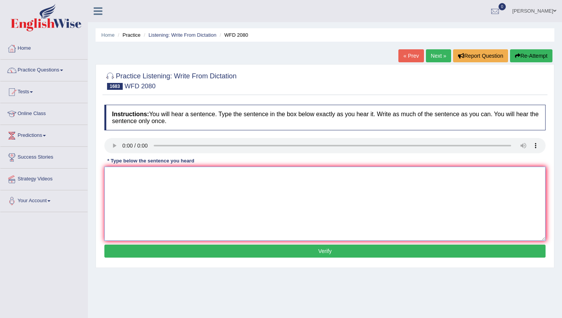
click at [165, 230] on textarea at bounding box center [324, 204] width 441 height 74
type textarea "m"
click at [131, 259] on div "Instructions: You will hear a sentence. Type the sentence in the box below exac…" at bounding box center [324, 182] width 445 height 163
click at [132, 254] on button "Verify" at bounding box center [324, 251] width 441 height 13
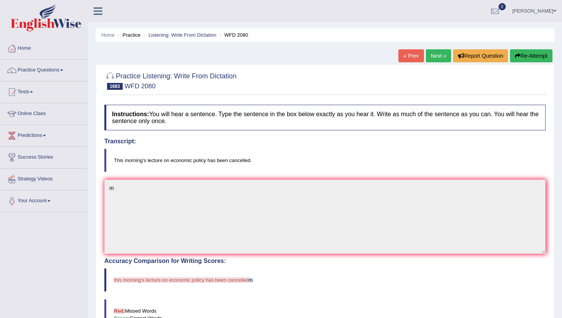
click at [437, 52] on link "Next »" at bounding box center [438, 55] width 25 height 13
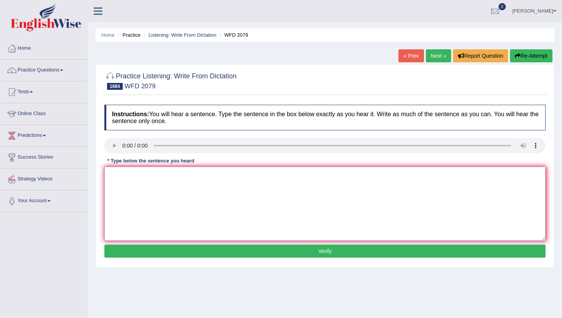
click at [135, 188] on textarea at bounding box center [324, 204] width 441 height 74
type textarea "m"
click at [110, 256] on button "Verify" at bounding box center [324, 251] width 441 height 13
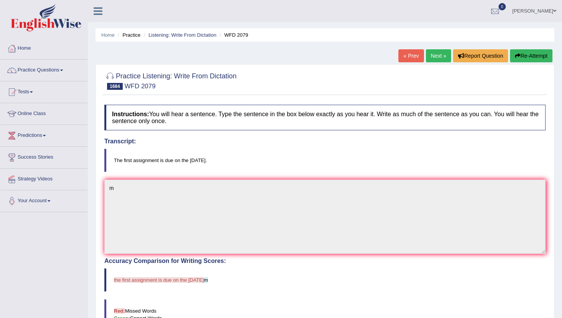
click at [434, 55] on link "Next »" at bounding box center [438, 55] width 25 height 13
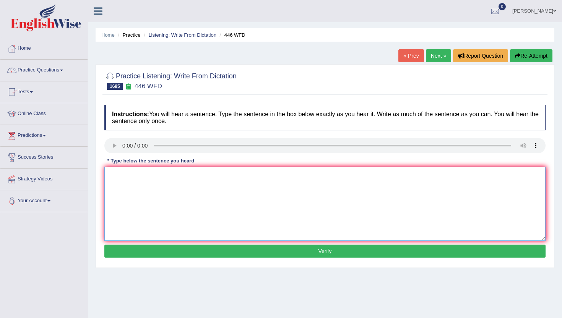
click at [124, 191] on textarea at bounding box center [324, 204] width 441 height 74
type textarea "m"
click at [115, 248] on button "Verify" at bounding box center [324, 251] width 441 height 13
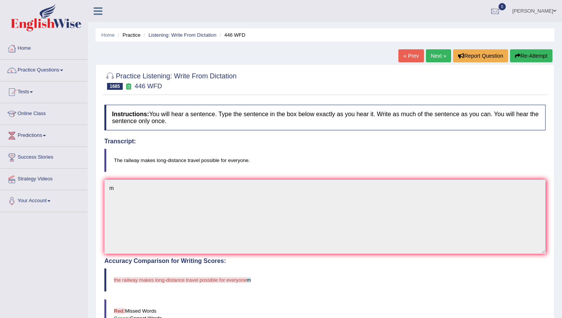
click at [433, 54] on link "Next »" at bounding box center [438, 55] width 25 height 13
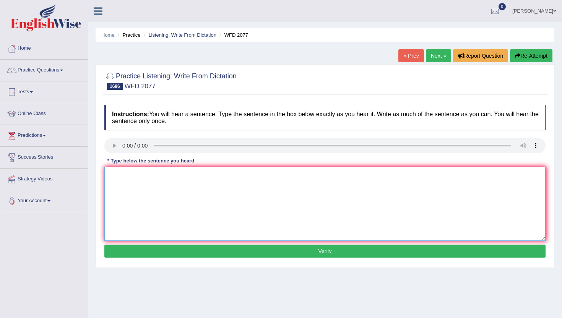
click at [129, 172] on textarea at bounding box center [324, 204] width 441 height 74
type textarea "n"
click at [123, 253] on button "Verify" at bounding box center [324, 251] width 441 height 13
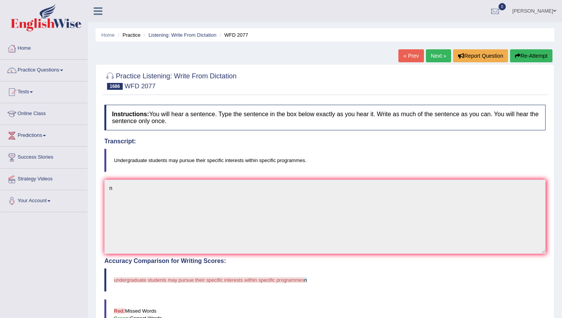
click at [441, 53] on link "Next »" at bounding box center [438, 55] width 25 height 13
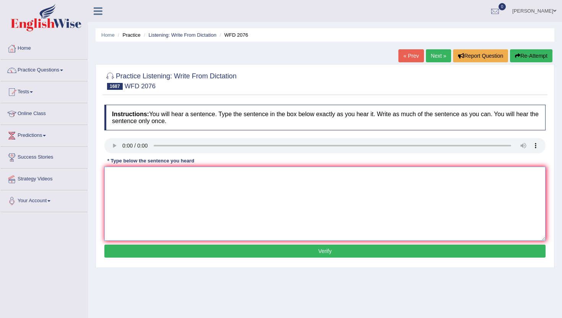
click at [134, 194] on textarea at bounding box center [324, 204] width 441 height 74
type textarea "m"
click at [121, 251] on button "Verify" at bounding box center [324, 251] width 441 height 13
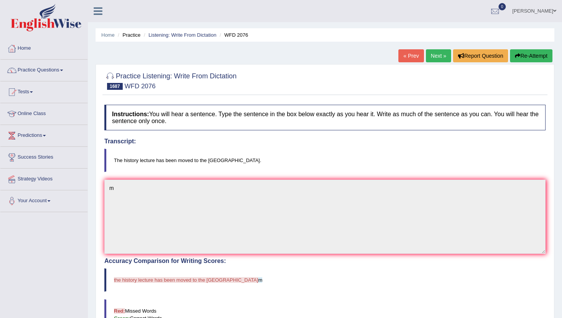
click at [441, 53] on link "Next »" at bounding box center [438, 55] width 25 height 13
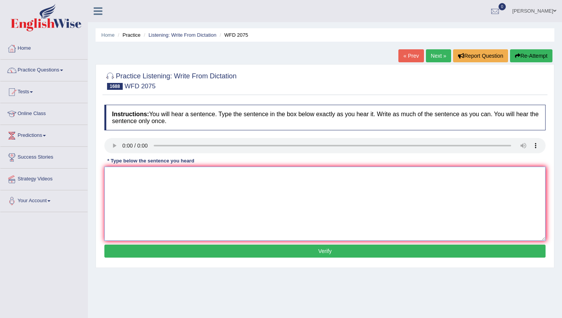
drag, startPoint x: 136, startPoint y: 224, endPoint x: 141, endPoint y: 208, distance: 16.4
click at [140, 209] on textarea at bounding box center [324, 204] width 441 height 74
type textarea "m"
click at [123, 252] on button "Verify" at bounding box center [324, 251] width 441 height 13
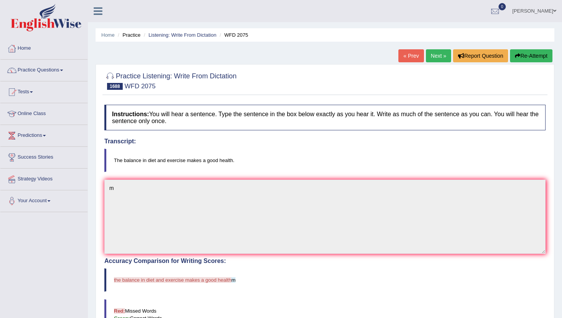
click at [428, 53] on link "Next »" at bounding box center [438, 55] width 25 height 13
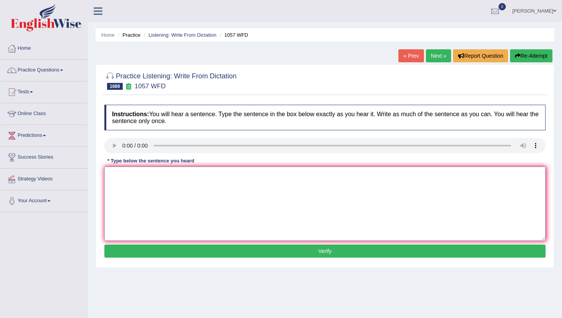
click at [149, 208] on textarea at bounding box center [324, 204] width 441 height 74
type textarea "m"
click at [136, 252] on button "Verify" at bounding box center [324, 251] width 441 height 13
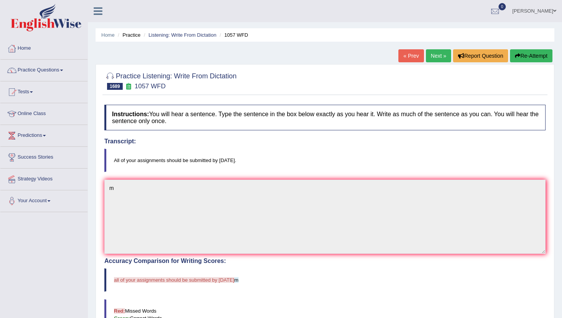
click at [434, 51] on link "Next »" at bounding box center [438, 55] width 25 height 13
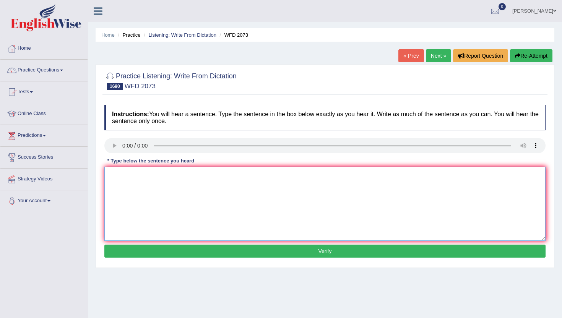
click at [135, 190] on textarea at bounding box center [324, 204] width 441 height 74
type textarea "m"
click at [124, 253] on button "Verify" at bounding box center [324, 251] width 441 height 13
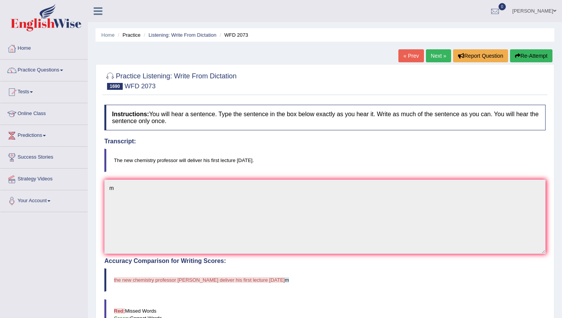
click at [434, 54] on link "Next »" at bounding box center [438, 55] width 25 height 13
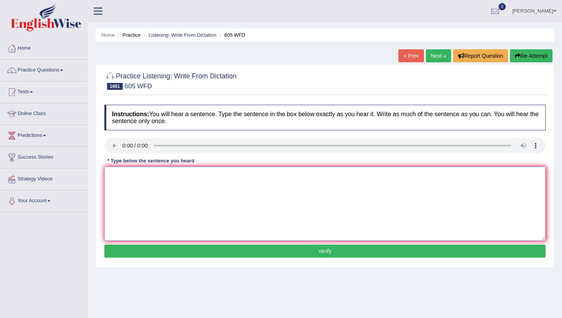
click at [129, 184] on textarea at bounding box center [324, 204] width 441 height 74
type textarea "m"
click at [120, 250] on button "Verify" at bounding box center [324, 251] width 441 height 13
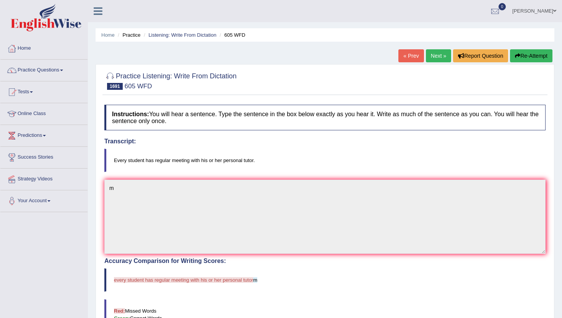
click at [436, 58] on link "Next »" at bounding box center [438, 55] width 25 height 13
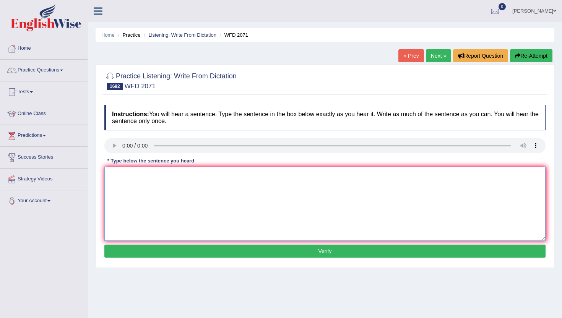
click at [130, 206] on textarea at bounding box center [324, 204] width 441 height 74
type textarea "m"
click at [126, 250] on button "Verify" at bounding box center [324, 251] width 441 height 13
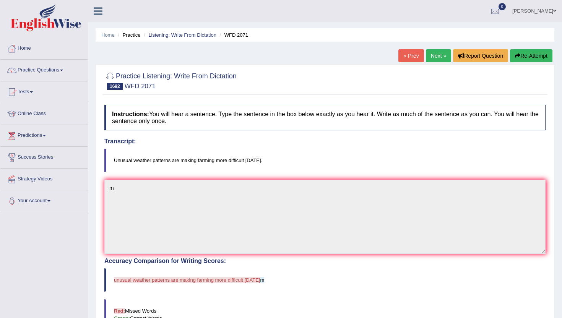
click at [438, 55] on link "Next »" at bounding box center [438, 55] width 25 height 13
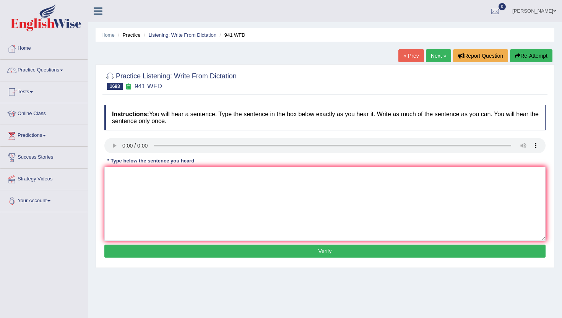
click at [126, 173] on div "Instructions: You will hear a sentence. Type the sentence in the box below exac…" at bounding box center [324, 182] width 445 height 163
click at [129, 197] on textarea at bounding box center [324, 204] width 441 height 74
type textarea "m"
click at [126, 251] on button "Verify" at bounding box center [324, 251] width 441 height 13
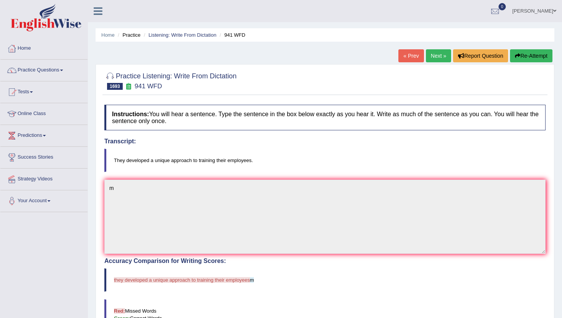
click at [431, 56] on link "Next »" at bounding box center [438, 55] width 25 height 13
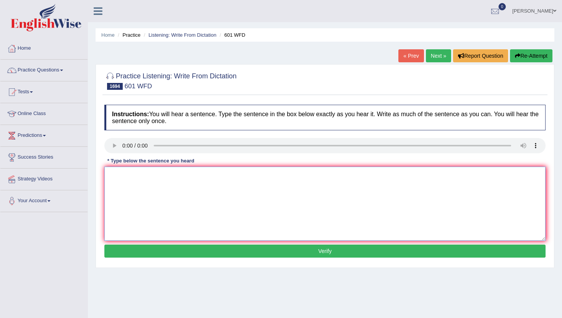
click at [120, 187] on textarea at bounding box center [324, 204] width 441 height 74
type textarea "m"
click at [114, 252] on button "Verify" at bounding box center [324, 251] width 441 height 13
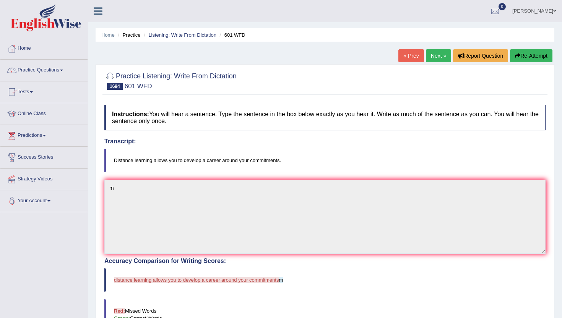
click at [437, 51] on link "Next »" at bounding box center [438, 55] width 25 height 13
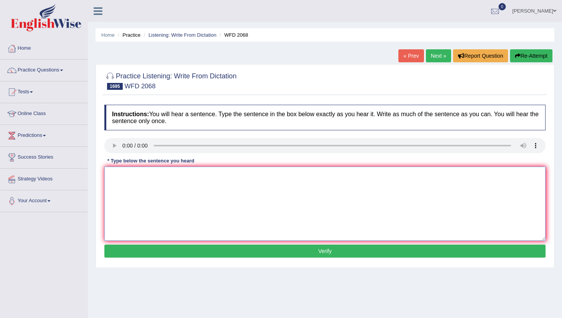
click at [143, 186] on textarea at bounding box center [324, 204] width 441 height 74
type textarea "m"
click at [142, 255] on button "Verify" at bounding box center [324, 251] width 441 height 13
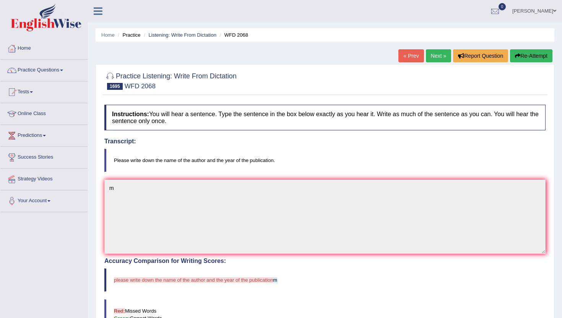
click at [440, 50] on link "Next »" at bounding box center [438, 55] width 25 height 13
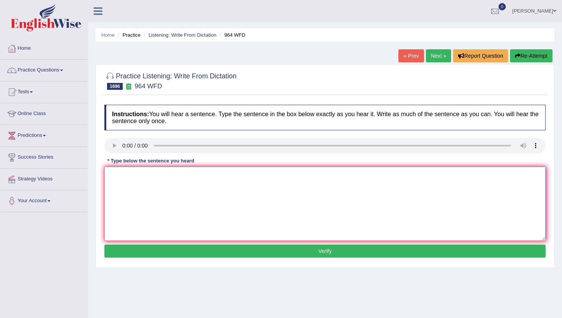
click at [147, 193] on textarea at bounding box center [324, 204] width 441 height 74
type textarea "m"
click at [156, 246] on button "Verify" at bounding box center [324, 251] width 441 height 13
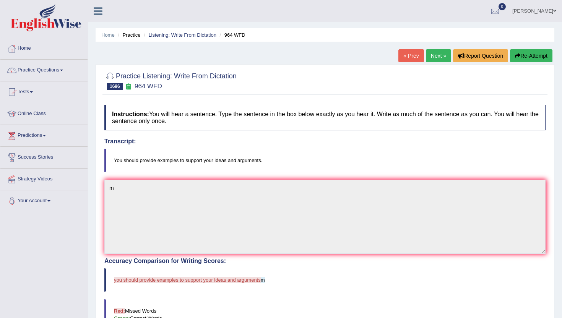
click at [431, 50] on link "Next »" at bounding box center [438, 55] width 25 height 13
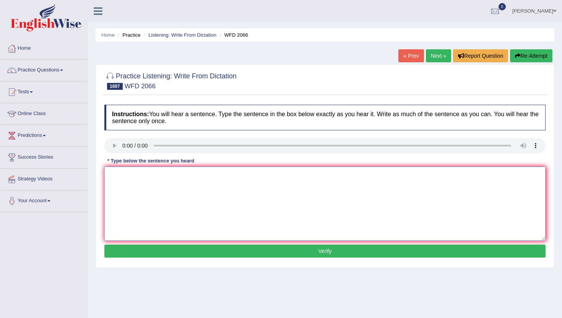
click at [147, 196] on textarea at bounding box center [324, 204] width 441 height 74
type textarea "m"
click at [146, 250] on button "Verify" at bounding box center [324, 251] width 441 height 13
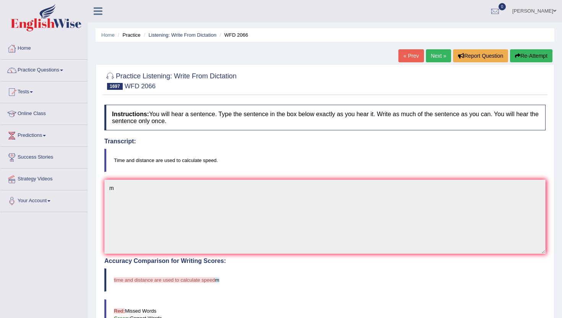
click at [438, 53] on link "Next »" at bounding box center [438, 55] width 25 height 13
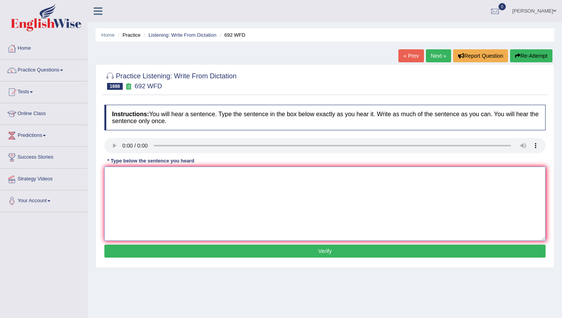
click at [126, 183] on textarea at bounding box center [324, 204] width 441 height 74
type textarea "m"
click at [135, 252] on button "Verify" at bounding box center [324, 251] width 441 height 13
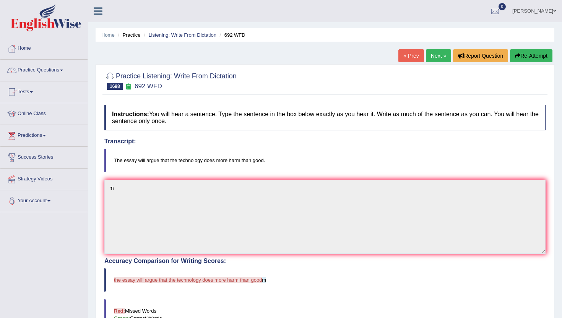
click at [437, 52] on link "Next »" at bounding box center [438, 55] width 25 height 13
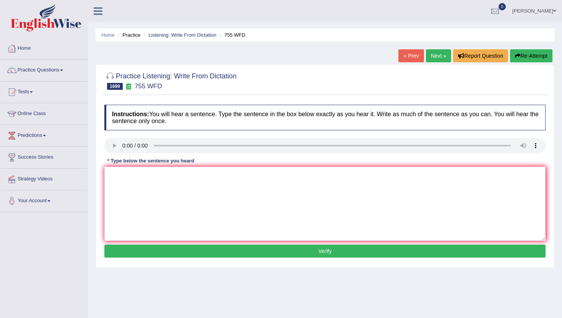
click at [149, 168] on div "Instructions: You will hear a sentence. Type the sentence in the box below exac…" at bounding box center [324, 182] width 445 height 163
click at [145, 229] on textarea at bounding box center [324, 204] width 441 height 74
type textarea "m"
drag, startPoint x: 145, startPoint y: 241, endPoint x: 145, endPoint y: 250, distance: 9.2
click at [145, 242] on div "Instructions: You will hear a sentence. Type the sentence in the box below exac…" at bounding box center [324, 182] width 445 height 163
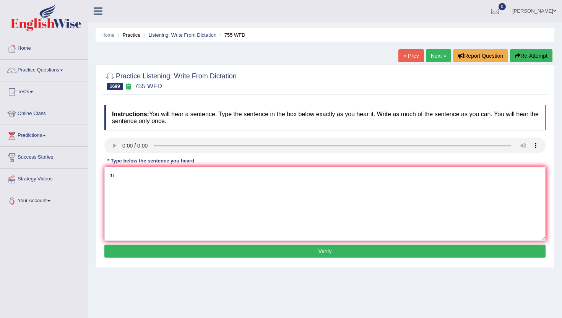
click at [145, 250] on button "Verify" at bounding box center [324, 251] width 441 height 13
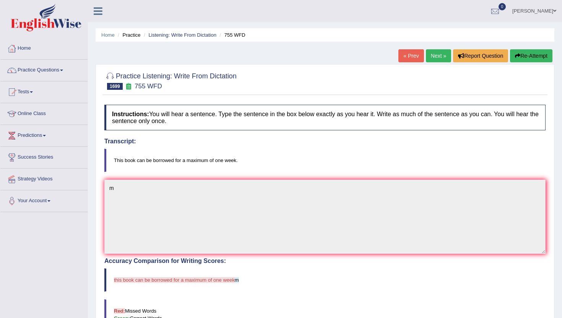
click at [426, 59] on link "Next »" at bounding box center [438, 55] width 25 height 13
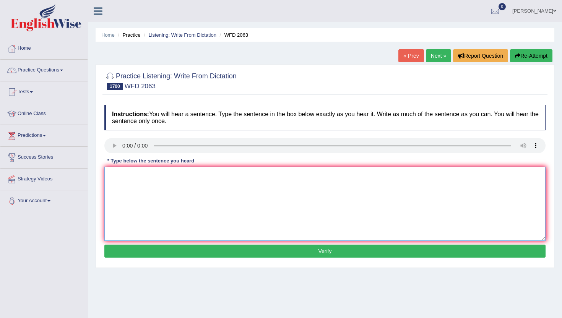
click at [156, 203] on textarea at bounding box center [324, 204] width 441 height 74
type textarea "m"
click at [161, 259] on div "Instructions: You will hear a sentence. Type the sentence in the box below exac…" at bounding box center [324, 182] width 445 height 163
click at [161, 255] on button "Verify" at bounding box center [324, 251] width 441 height 13
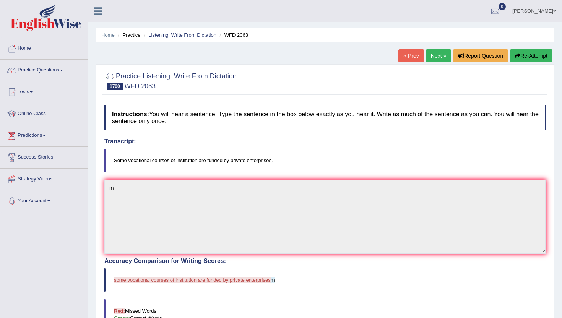
click at [433, 54] on link "Next »" at bounding box center [438, 55] width 25 height 13
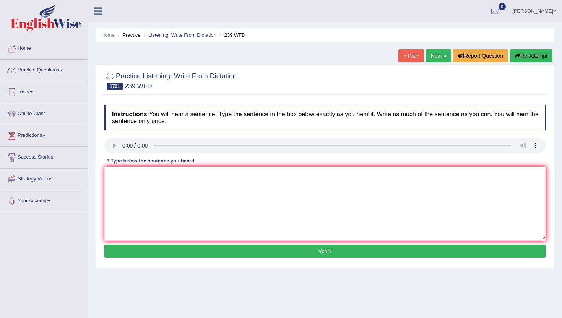
drag, startPoint x: 164, startPoint y: 242, endPoint x: 164, endPoint y: 226, distance: 15.7
click at [164, 229] on div "Instructions: You will hear a sentence. Type the sentence in the box below exac…" at bounding box center [324, 182] width 445 height 163
click at [165, 223] on textarea at bounding box center [324, 204] width 441 height 74
type textarea "m"
click at [165, 258] on div "Instructions: You will hear a sentence. Type the sentence in the box below exac…" at bounding box center [324, 182] width 445 height 163
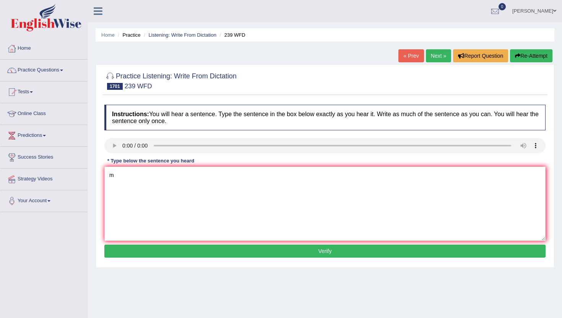
click at [165, 254] on button "Verify" at bounding box center [324, 251] width 441 height 13
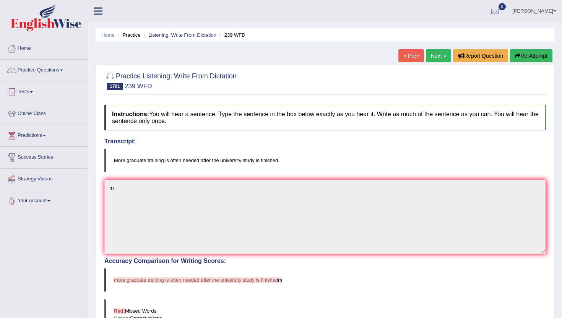
click at [434, 46] on div "Home Practice Listening: Write From Dictation 239 WFD « Prev Next » Report Ques…" at bounding box center [325, 238] width 474 height 476
click at [434, 57] on link "Next »" at bounding box center [438, 55] width 25 height 13
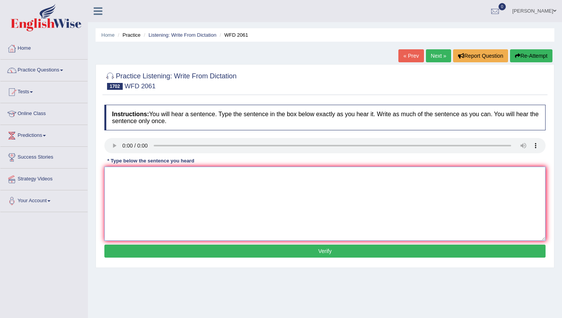
click at [152, 196] on textarea at bounding box center [324, 204] width 441 height 74
type textarea "m"
click at [150, 245] on button "Verify" at bounding box center [324, 251] width 441 height 13
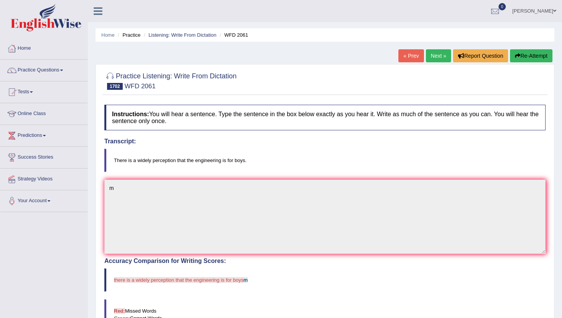
click at [436, 55] on link "Next »" at bounding box center [438, 55] width 25 height 13
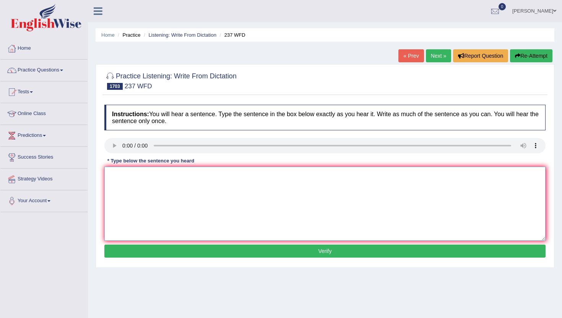
click at [146, 211] on textarea at bounding box center [324, 204] width 441 height 74
type textarea "m"
click at [139, 248] on button "Verify" at bounding box center [324, 251] width 441 height 13
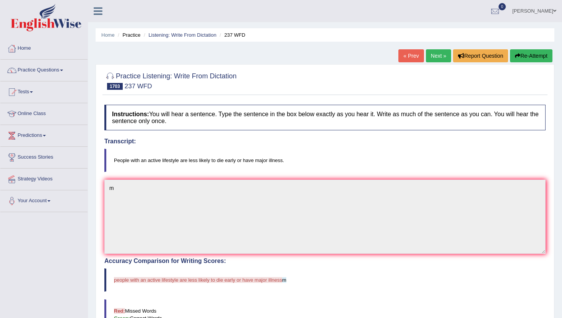
click at [430, 53] on link "Next »" at bounding box center [438, 55] width 25 height 13
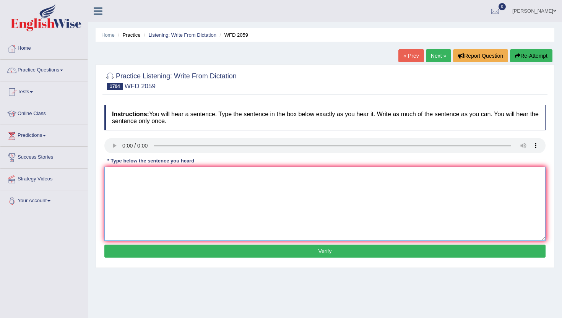
click at [136, 187] on textarea at bounding box center [324, 204] width 441 height 74
type textarea "m"
click at [116, 255] on button "Verify" at bounding box center [324, 251] width 441 height 13
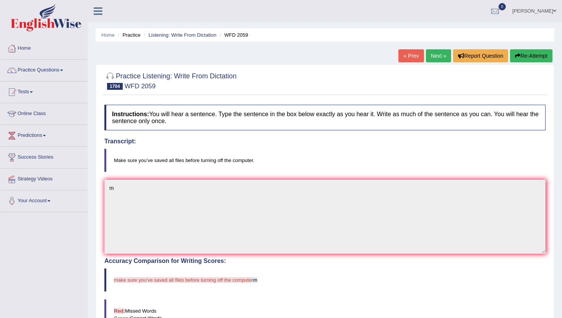
click at [427, 57] on link "Next »" at bounding box center [438, 55] width 25 height 13
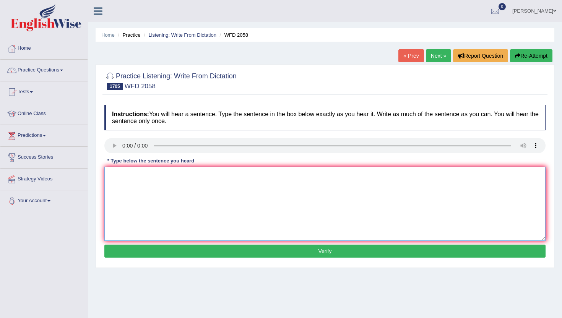
click at [133, 197] on textarea at bounding box center [324, 204] width 441 height 74
type textarea "n"
click at [135, 250] on button "Verify" at bounding box center [324, 251] width 441 height 13
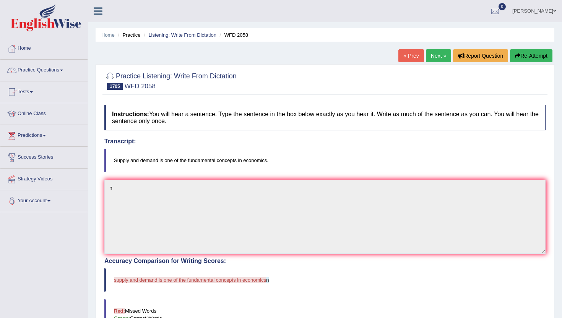
click at [428, 58] on link "Next »" at bounding box center [438, 55] width 25 height 13
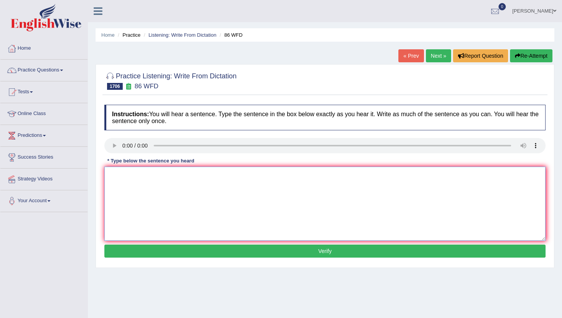
click at [142, 220] on textarea at bounding box center [324, 204] width 441 height 74
type textarea "m"
click at [139, 246] on button "Verify" at bounding box center [324, 251] width 441 height 13
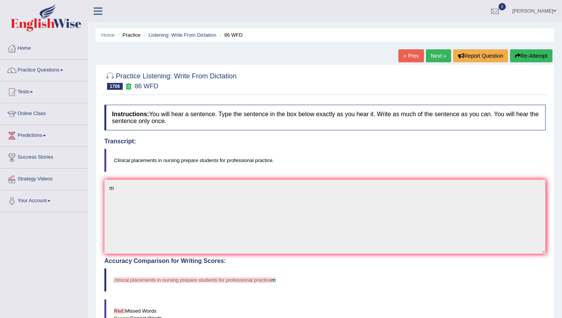
click at [440, 54] on link "Next »" at bounding box center [438, 55] width 25 height 13
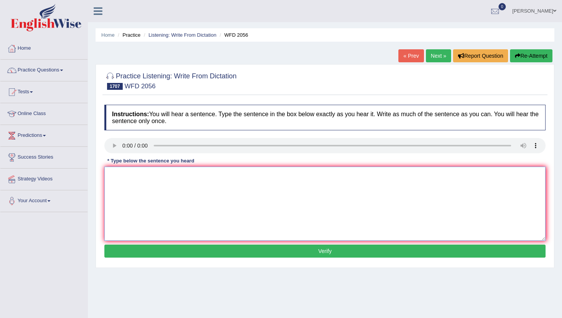
click at [123, 217] on textarea at bounding box center [324, 204] width 441 height 74
type textarea "m"
click at [118, 255] on button "Verify" at bounding box center [324, 251] width 441 height 13
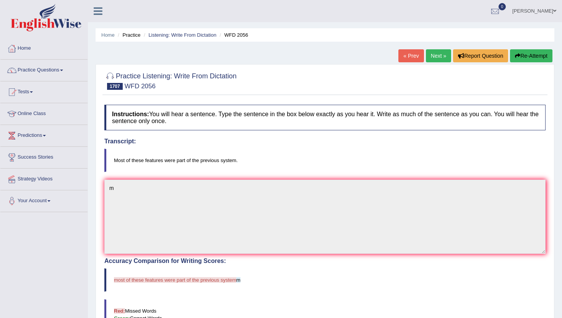
click at [434, 54] on link "Next »" at bounding box center [438, 55] width 25 height 13
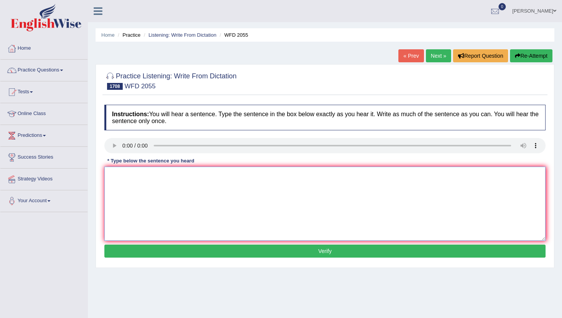
click at [161, 207] on textarea at bounding box center [324, 204] width 441 height 74
type textarea "m"
click at [154, 249] on button "Verify" at bounding box center [324, 251] width 441 height 13
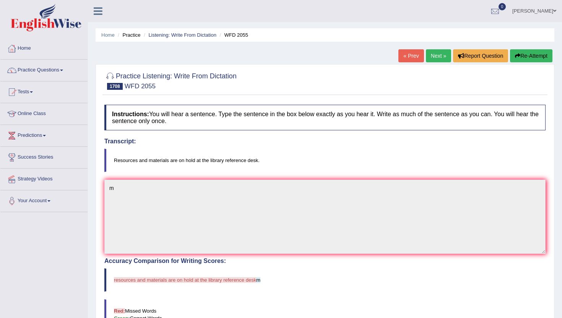
click at [433, 54] on link "Next »" at bounding box center [438, 55] width 25 height 13
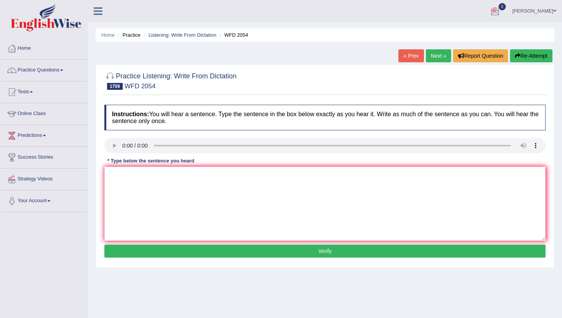
click at [442, 52] on link "Next »" at bounding box center [438, 55] width 25 height 13
click at [265, 186] on textarea at bounding box center [324, 204] width 441 height 74
click at [121, 206] on textarea at bounding box center [324, 204] width 441 height 74
type textarea "m"
click at [119, 253] on button "Verify" at bounding box center [324, 251] width 441 height 13
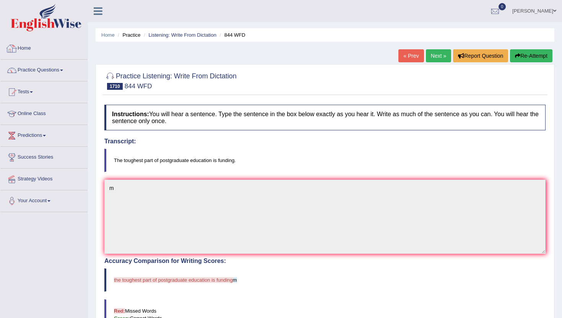
click at [28, 50] on link "Home" at bounding box center [43, 47] width 87 height 19
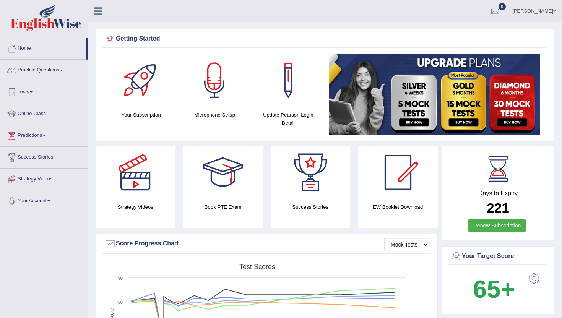
click at [40, 70] on link "Practice Questions" at bounding box center [43, 69] width 87 height 19
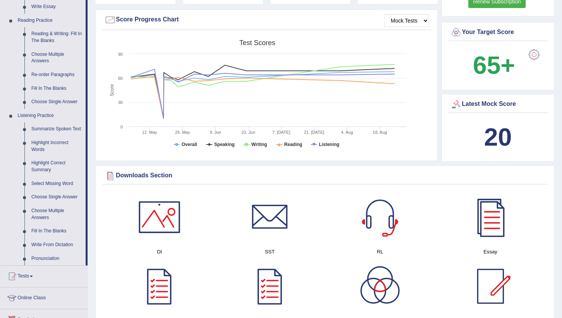
scroll to position [229, 0]
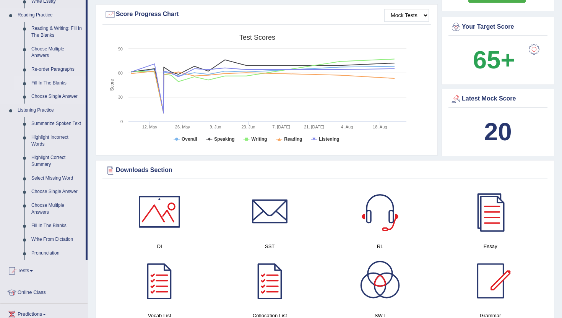
click at [55, 82] on link "Fill In The Blanks" at bounding box center [57, 83] width 58 height 14
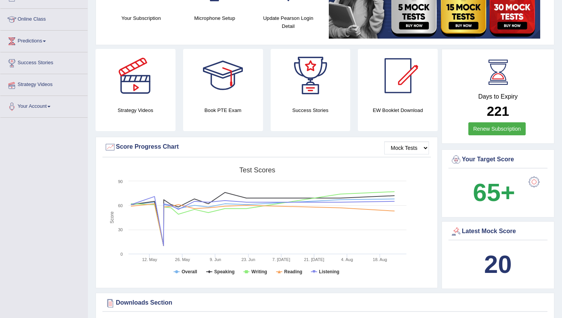
scroll to position [108, 0]
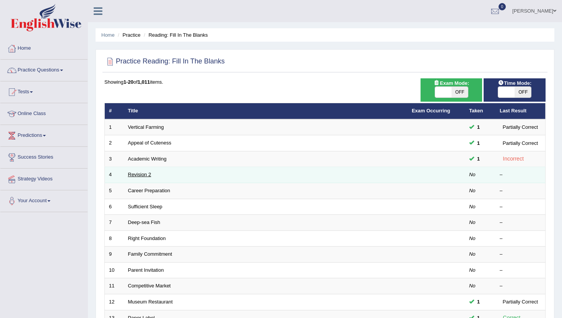
click at [139, 174] on link "Revision 2" at bounding box center [139, 175] width 23 height 6
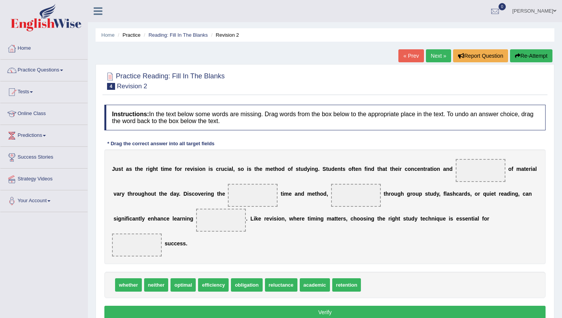
click at [470, 172] on span at bounding box center [480, 170] width 50 height 23
drag, startPoint x: 341, startPoint y: 285, endPoint x: 483, endPoint y: 165, distance: 186.2
drag, startPoint x: 185, startPoint y: 286, endPoint x: 241, endPoint y: 195, distance: 106.2
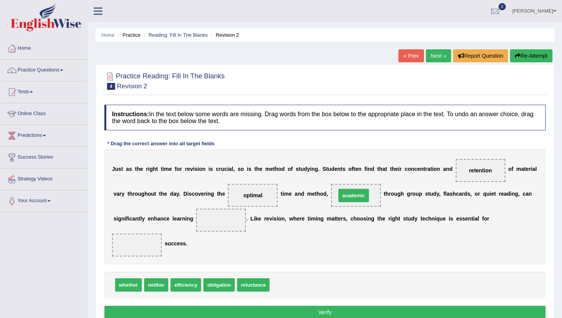
drag, startPoint x: 283, startPoint y: 285, endPoint x: 349, endPoint y: 196, distance: 111.4
drag, startPoint x: 185, startPoint y: 285, endPoint x: 214, endPoint y: 218, distance: 72.6
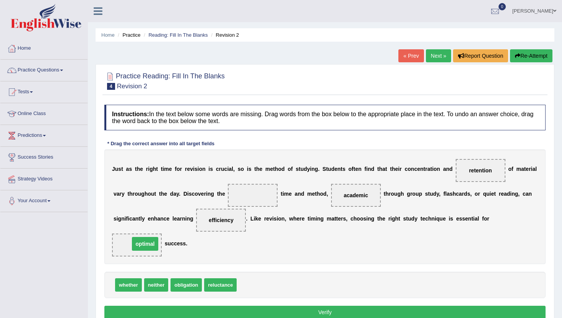
drag, startPoint x: 249, startPoint y: 196, endPoint x: 141, endPoint y: 245, distance: 118.2
drag, startPoint x: 141, startPoint y: 245, endPoint x: 253, endPoint y: 197, distance: 121.5
drag, startPoint x: 354, startPoint y: 196, endPoint x: 147, endPoint y: 246, distance: 212.3
drag, startPoint x: 125, startPoint y: 287, endPoint x: 358, endPoint y: 196, distance: 250.9
click at [264, 311] on button "Verify" at bounding box center [324, 312] width 441 height 13
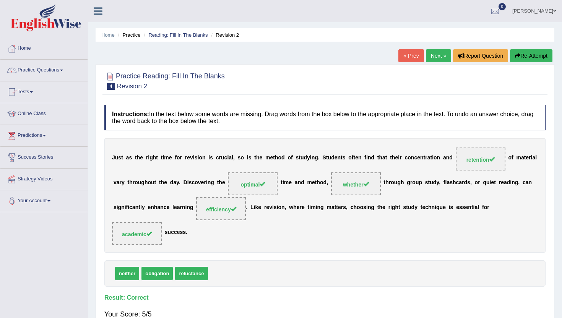
click at [433, 58] on link "Next »" at bounding box center [438, 55] width 25 height 13
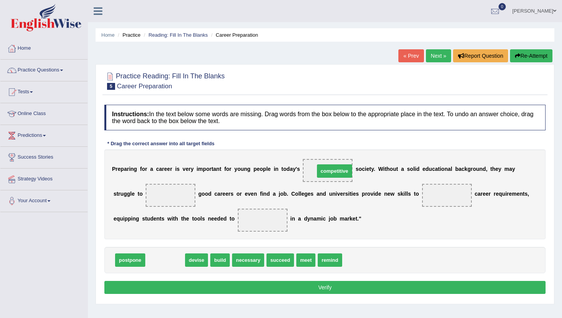
drag, startPoint x: 162, startPoint y: 261, endPoint x: 332, endPoint y: 172, distance: 191.3
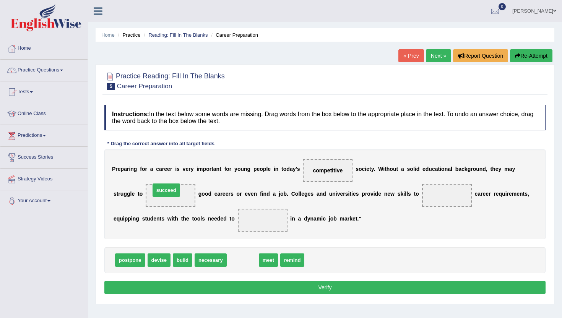
drag, startPoint x: 243, startPoint y: 262, endPoint x: 166, endPoint y: 193, distance: 103.1
drag, startPoint x: 235, startPoint y: 259, endPoint x: 450, endPoint y: 193, distance: 225.3
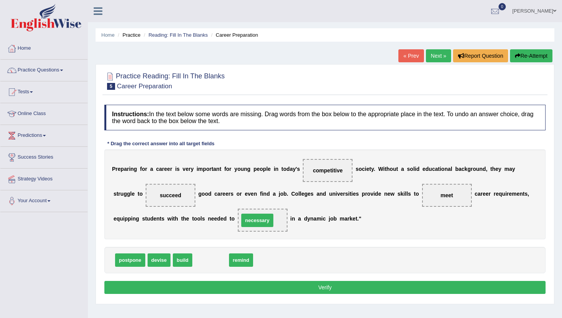
drag, startPoint x: 204, startPoint y: 258, endPoint x: 251, endPoint y: 219, distance: 61.3
click at [256, 289] on button "Verify" at bounding box center [324, 287] width 441 height 13
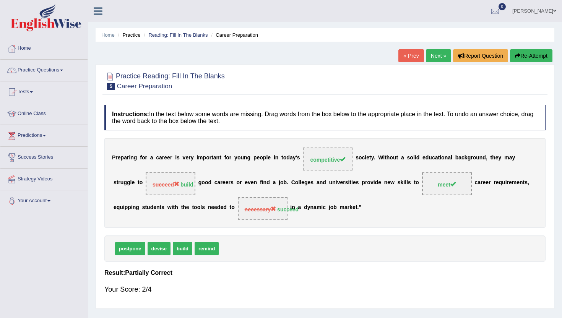
click at [434, 54] on link "Next »" at bounding box center [438, 55] width 25 height 13
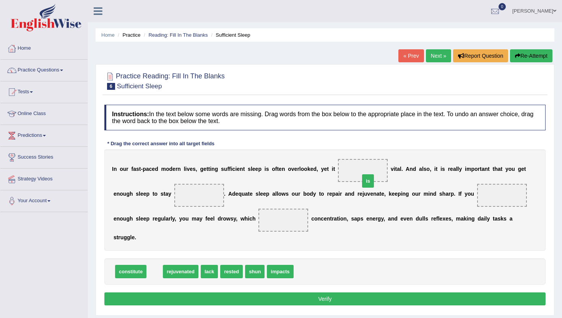
drag, startPoint x: 151, startPoint y: 262, endPoint x: 363, endPoint y: 172, distance: 230.8
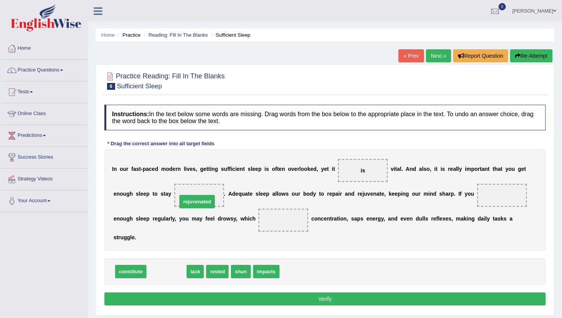
drag, startPoint x: 165, startPoint y: 262, endPoint x: 196, endPoint y: 192, distance: 76.3
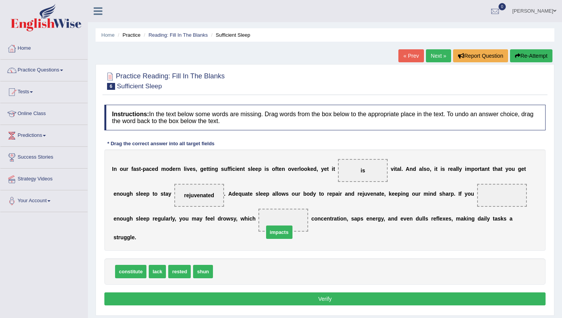
drag, startPoint x: 224, startPoint y: 262, endPoint x: 275, endPoint y: 222, distance: 64.3
drag, startPoint x: 181, startPoint y: 262, endPoint x: 510, endPoint y: 200, distance: 334.7
click at [227, 292] on button "Verify" at bounding box center [324, 298] width 441 height 13
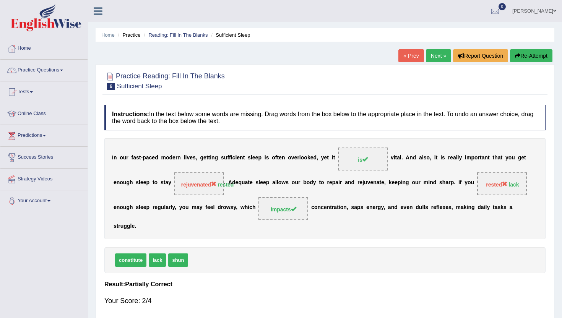
click at [435, 56] on link "Next »" at bounding box center [438, 55] width 25 height 13
